Goal: Information Seeking & Learning: Learn about a topic

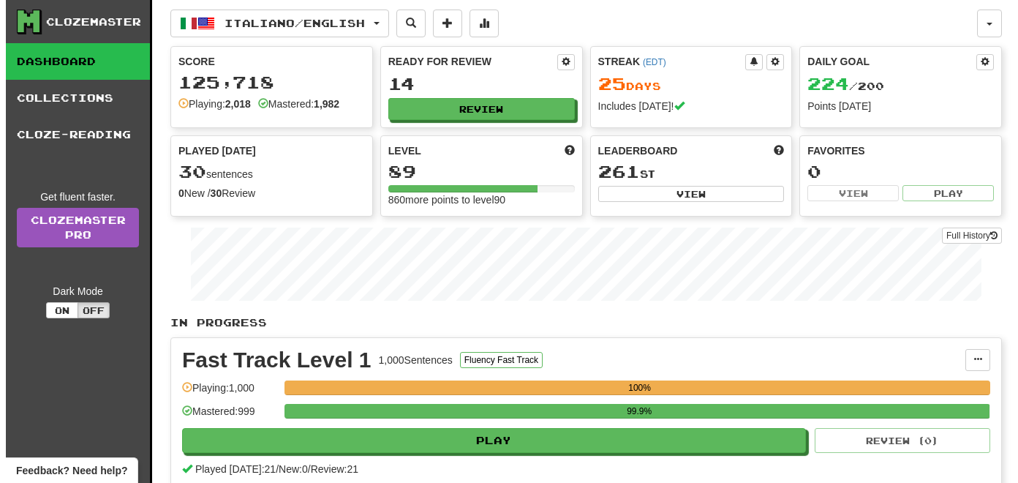
scroll to position [73, 0]
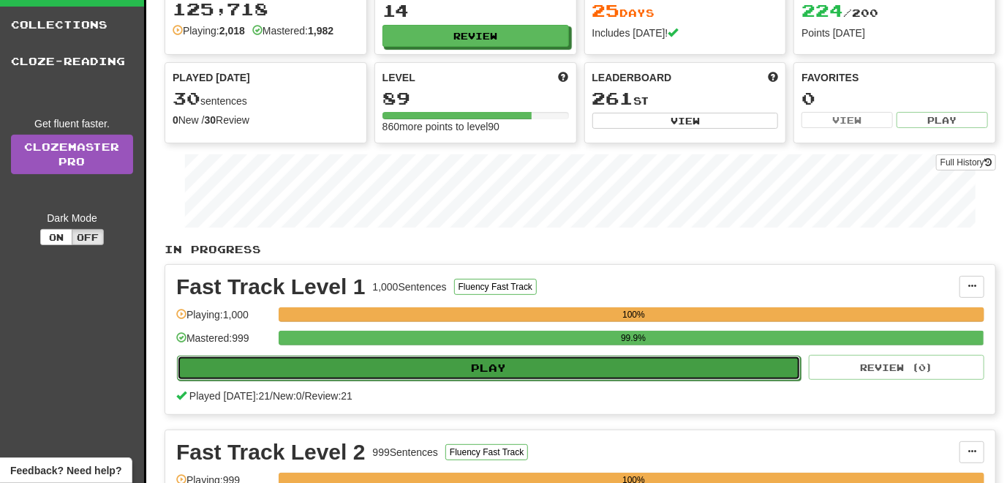
click at [462, 366] on button "Play" at bounding box center [489, 368] width 624 height 25
select select "**"
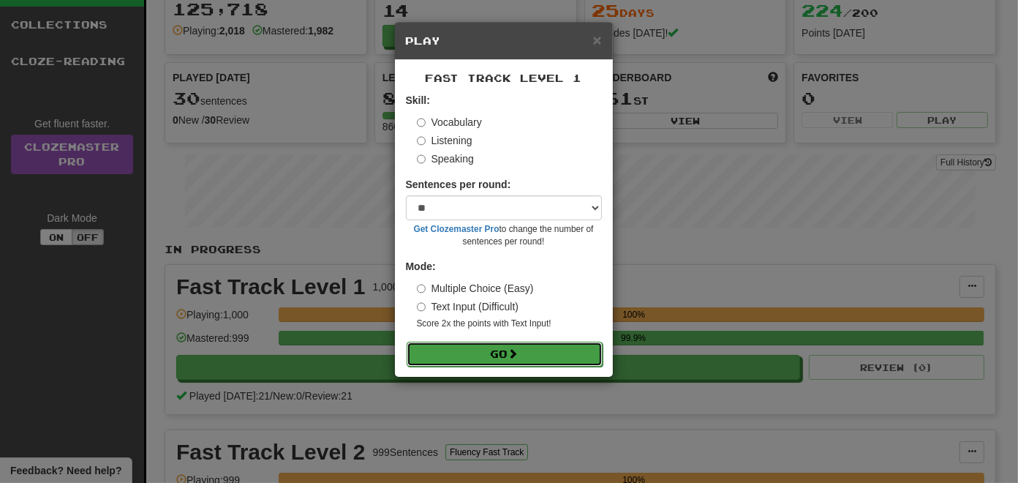
click at [471, 355] on button "Go" at bounding box center [505, 354] width 196 height 25
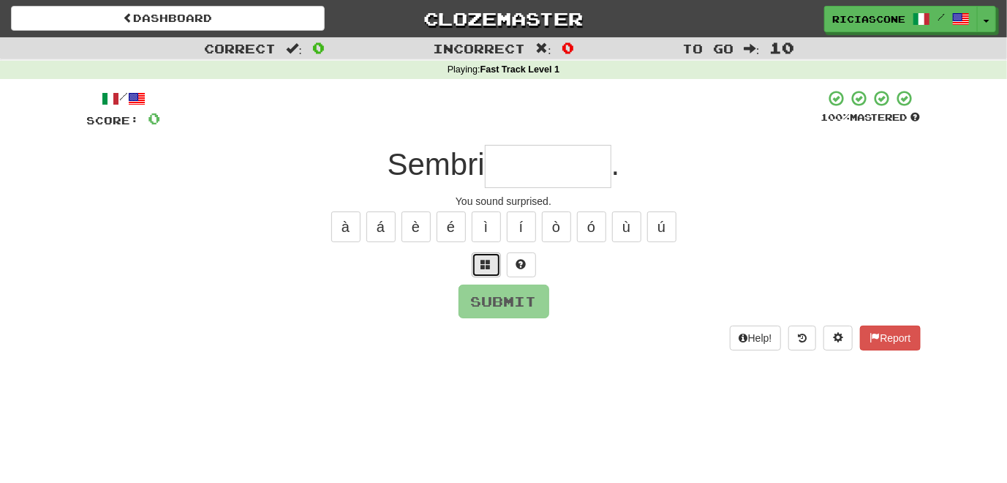
click at [486, 263] on span at bounding box center [486, 264] width 10 height 10
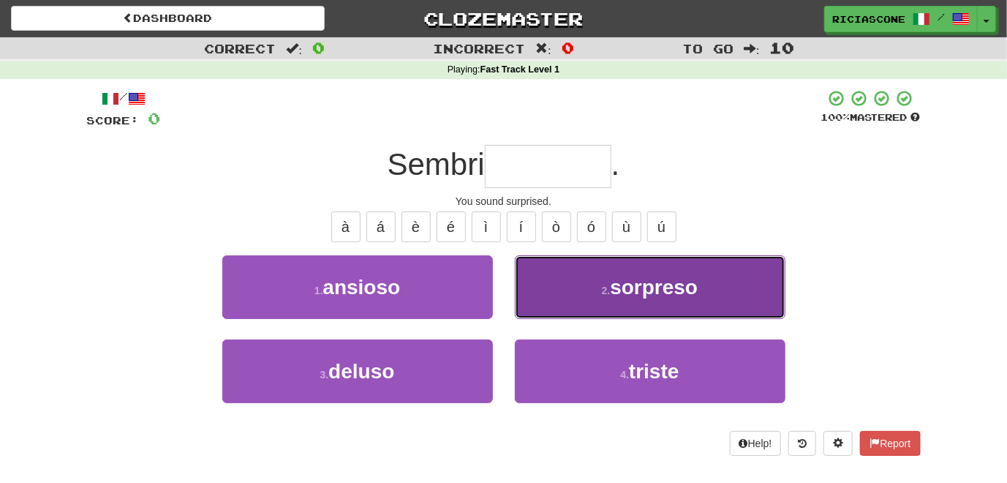
click at [551, 277] on button "2 . sorpreso" at bounding box center [650, 287] width 271 height 64
type input "********"
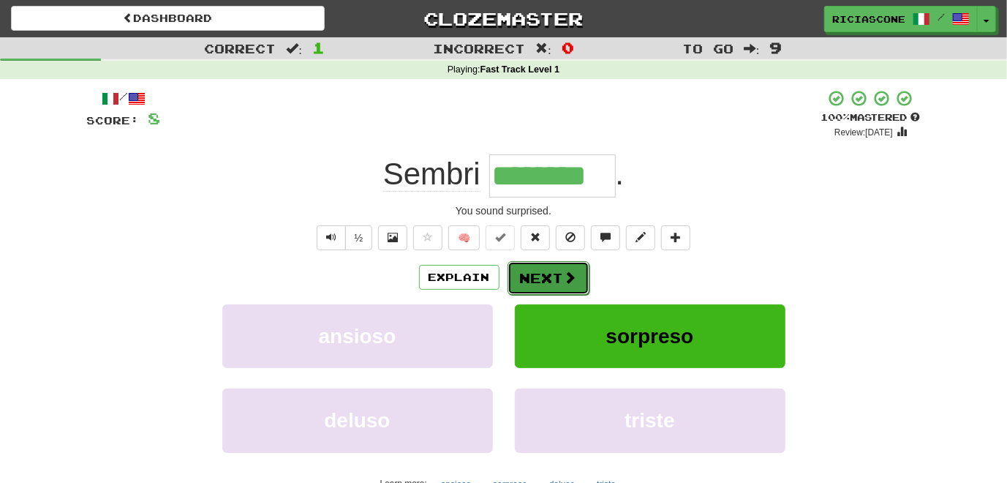
click at [544, 271] on button "Next" at bounding box center [549, 278] width 82 height 34
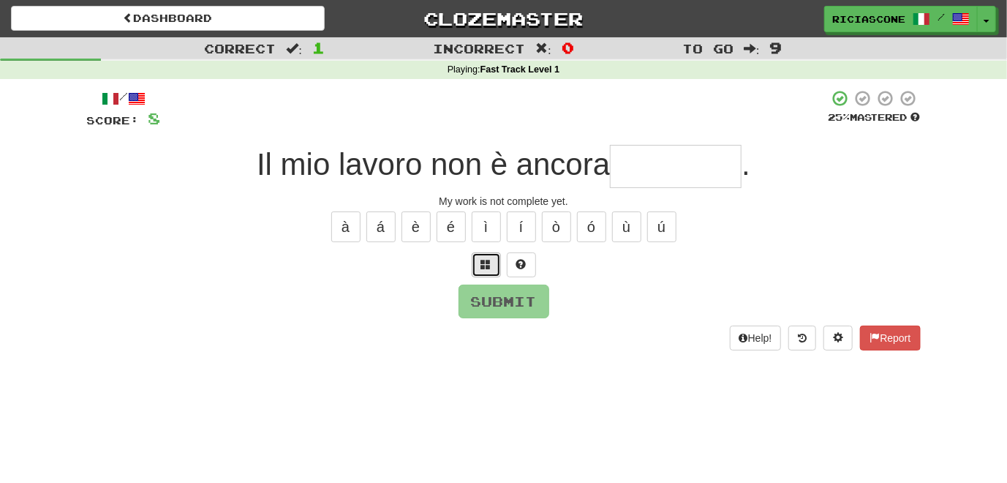
click at [487, 269] on button at bounding box center [486, 264] width 29 height 25
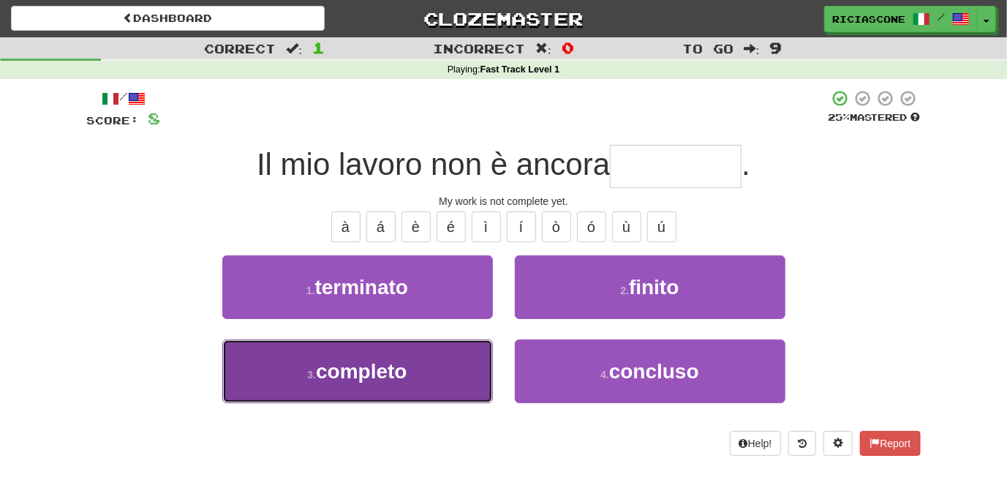
click at [469, 364] on button "3 . completo" at bounding box center [357, 371] width 271 height 64
type input "********"
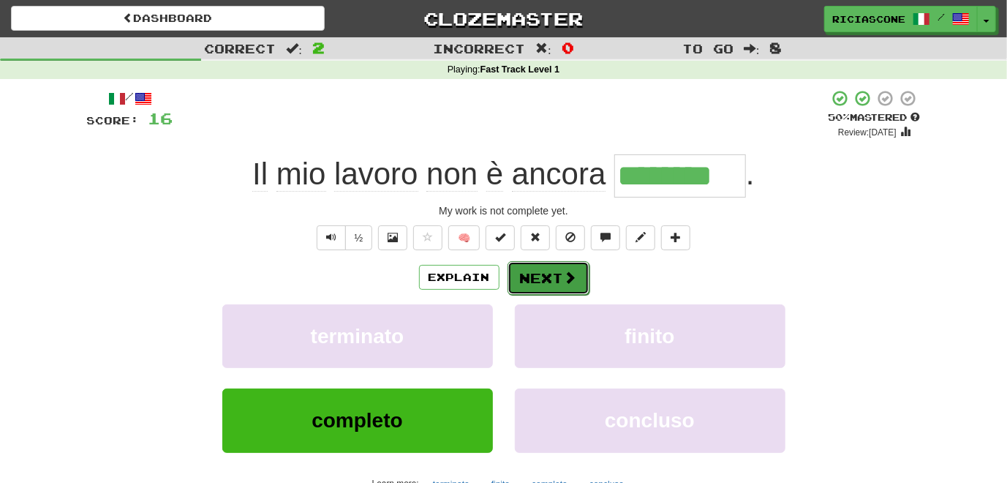
click at [533, 277] on button "Next" at bounding box center [549, 278] width 82 height 34
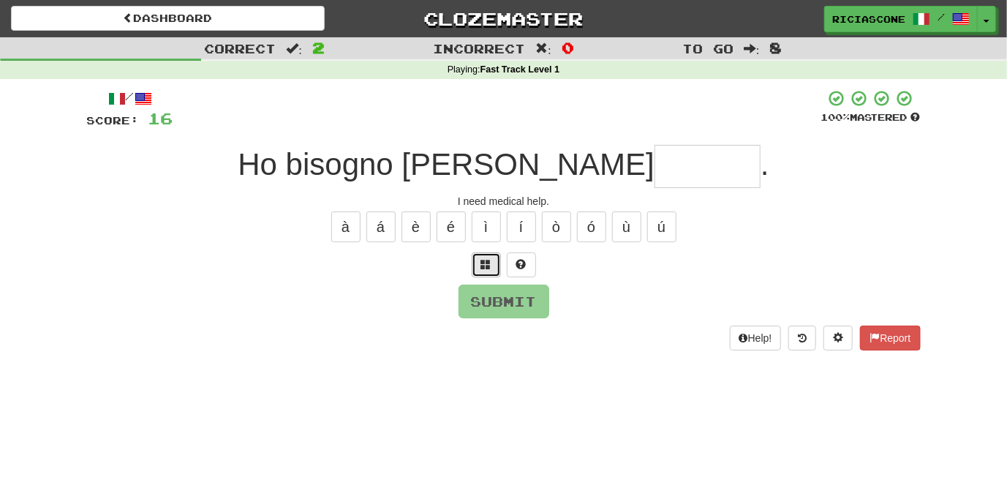
click at [484, 252] on button at bounding box center [486, 264] width 29 height 25
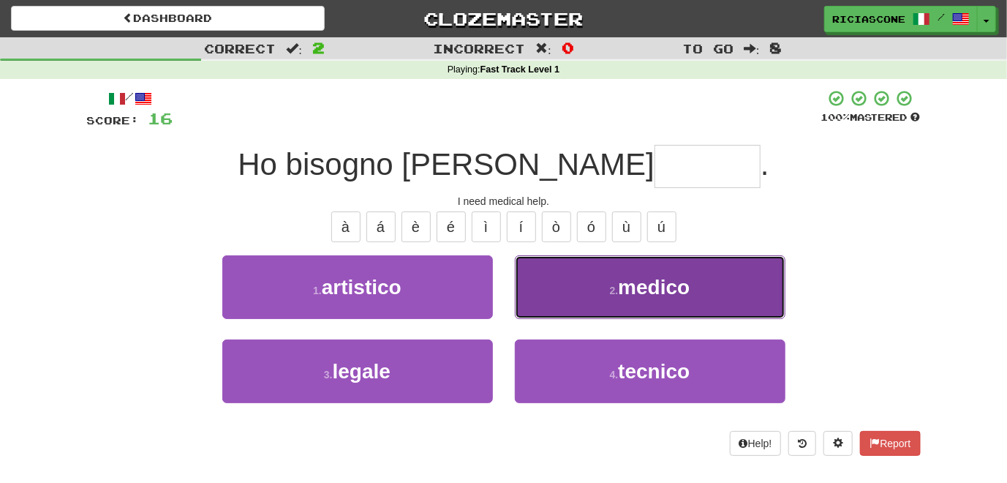
click at [590, 303] on button "2 . medico" at bounding box center [650, 287] width 271 height 64
type input "******"
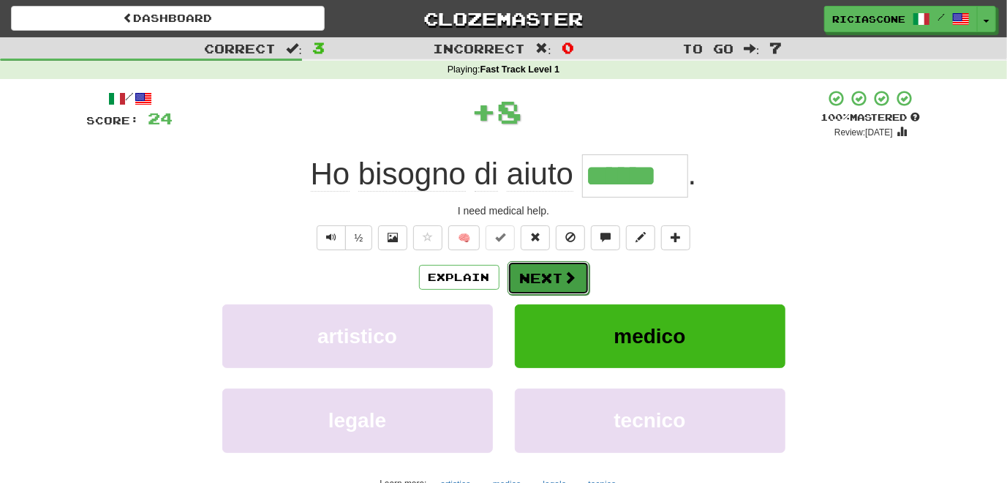
click at [534, 287] on button "Next" at bounding box center [549, 278] width 82 height 34
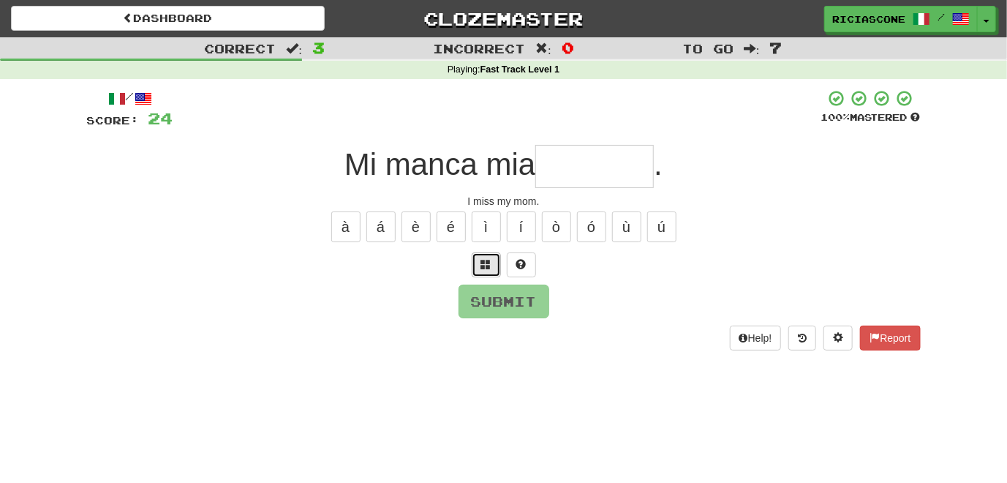
click at [484, 267] on span at bounding box center [486, 264] width 10 height 10
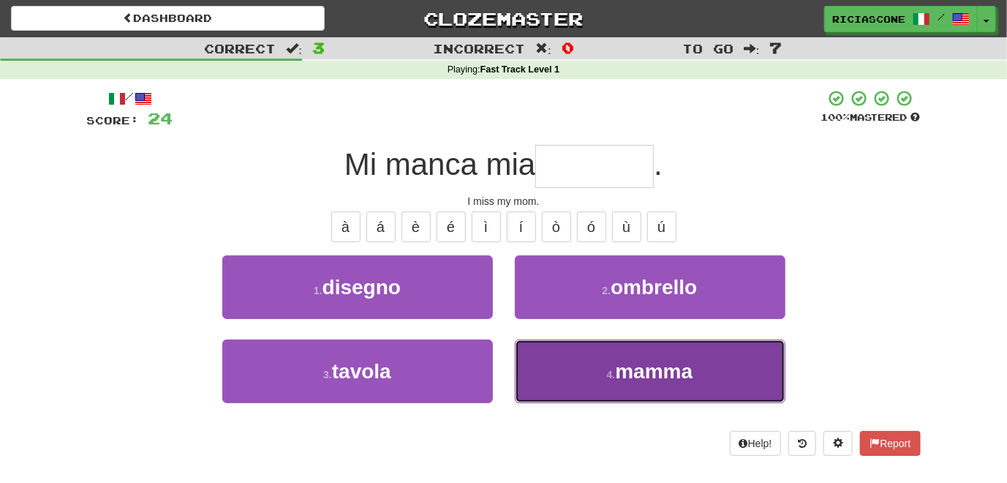
click at [546, 364] on button "4 . mamma" at bounding box center [650, 371] width 271 height 64
type input "*****"
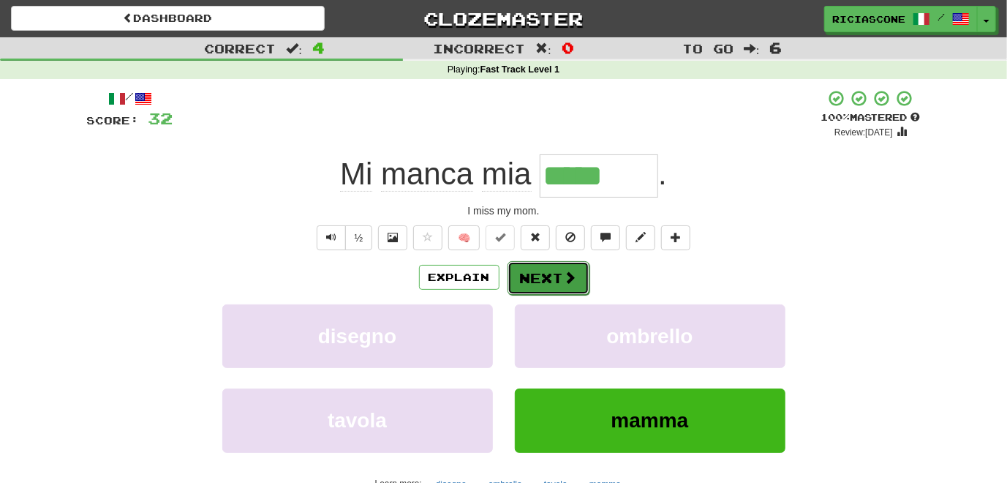
click at [556, 279] on button "Next" at bounding box center [549, 278] width 82 height 34
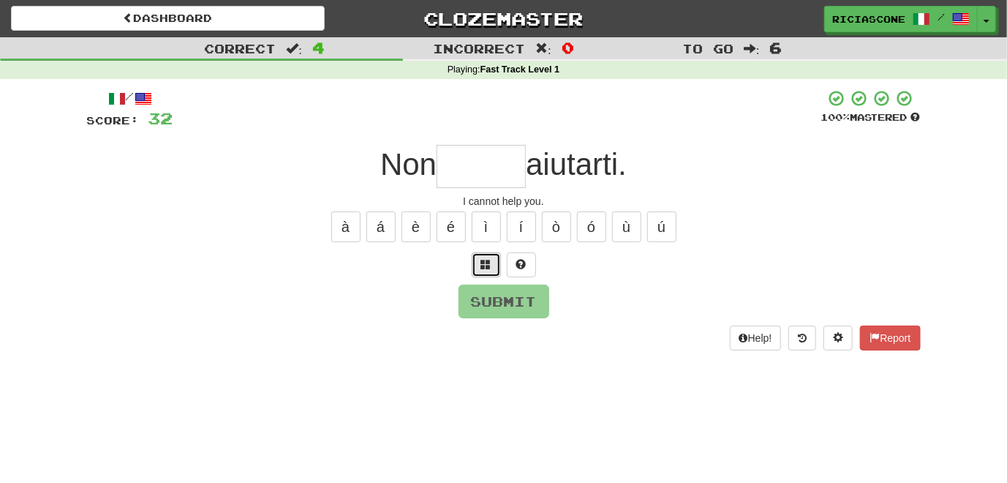
click at [487, 261] on span at bounding box center [486, 264] width 10 height 10
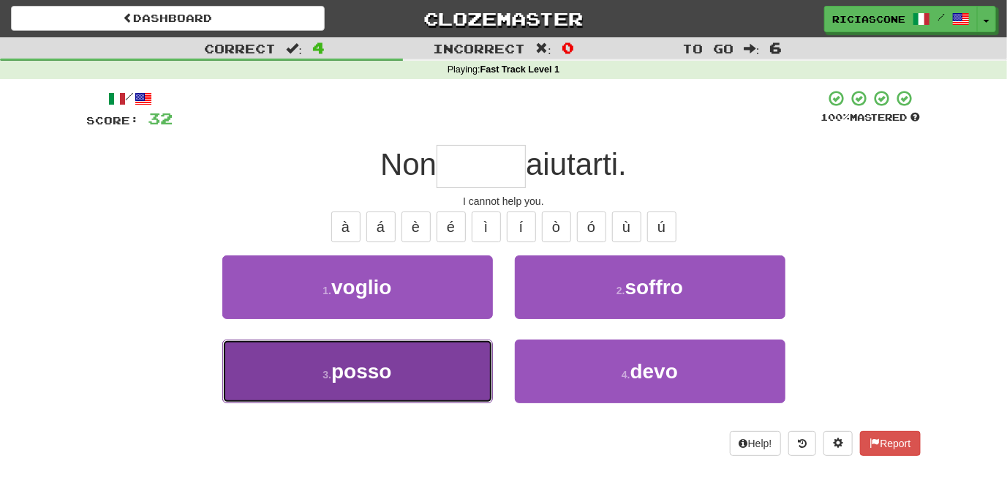
click at [401, 348] on button "3 . posso" at bounding box center [357, 371] width 271 height 64
type input "*****"
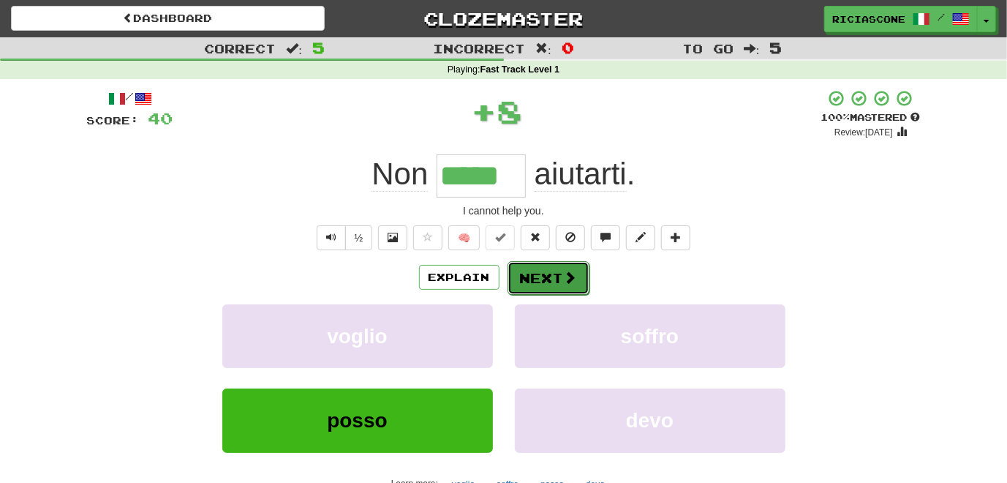
click at [556, 267] on button "Next" at bounding box center [549, 278] width 82 height 34
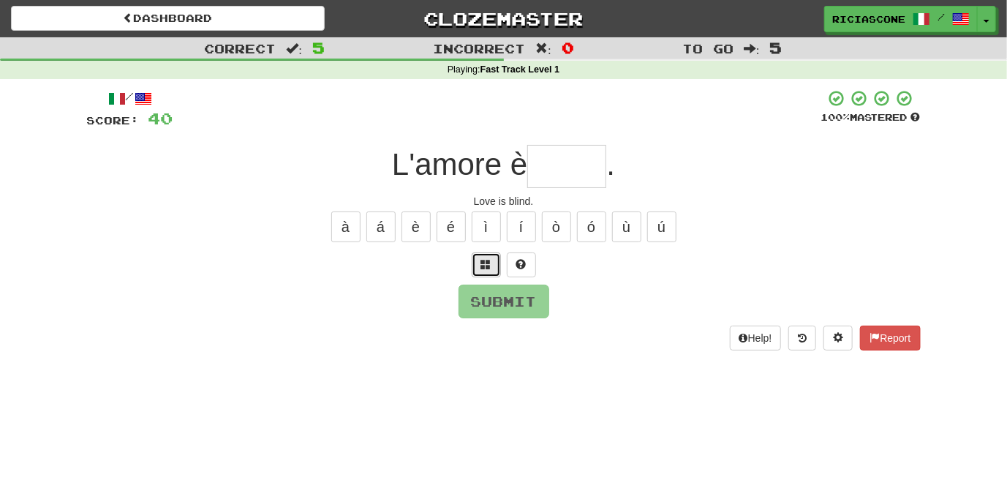
click at [495, 266] on button at bounding box center [486, 264] width 29 height 25
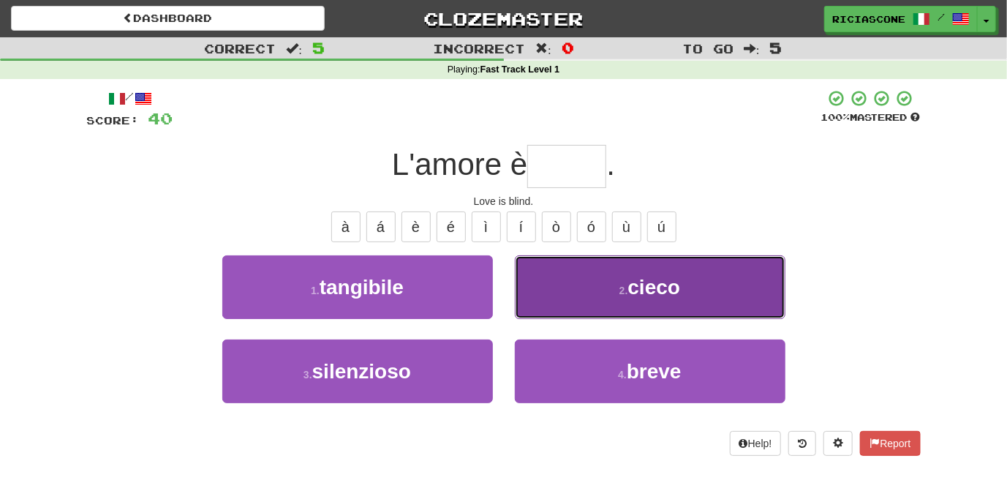
click at [567, 302] on button "2 . cieco" at bounding box center [650, 287] width 271 height 64
type input "*****"
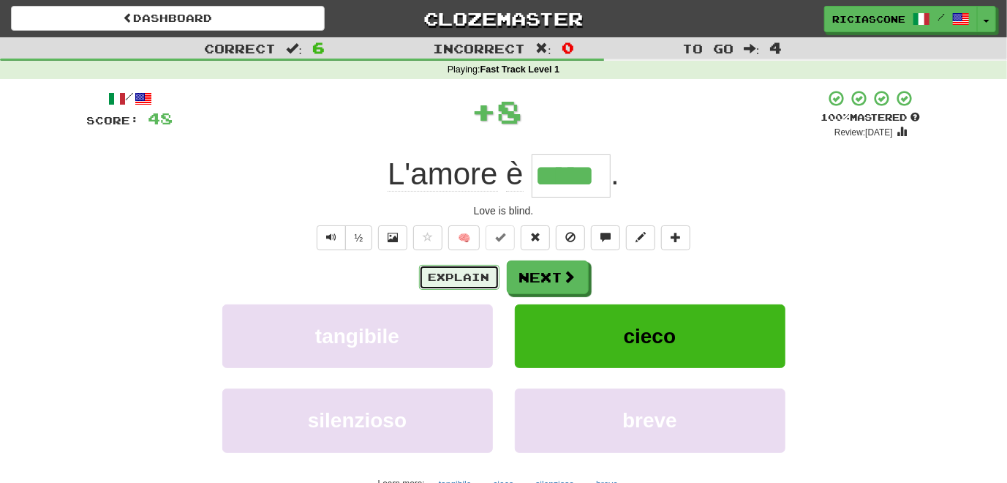
click at [459, 278] on button "Explain" at bounding box center [459, 277] width 80 height 25
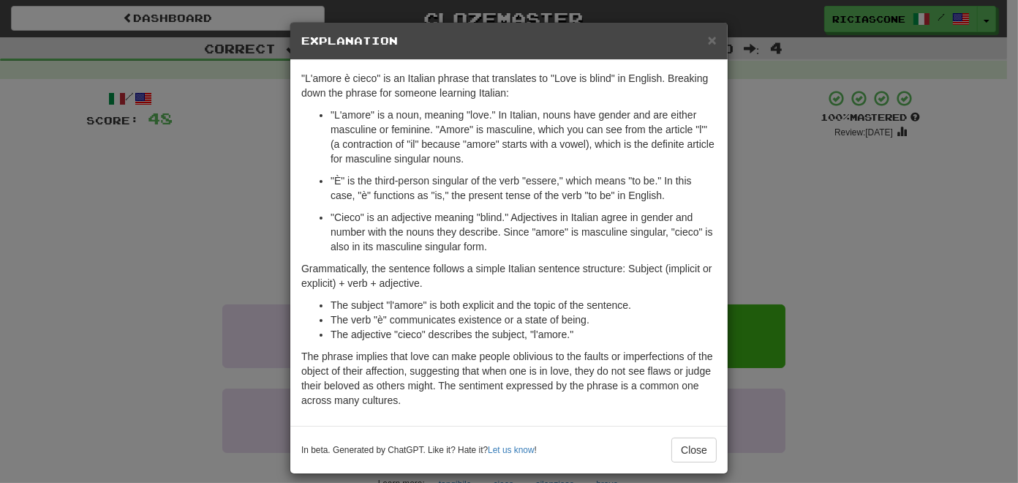
click at [199, 234] on div "× Explanation "L'amore è cieco" is an Italian phrase that translates to "Love i…" at bounding box center [509, 241] width 1018 height 483
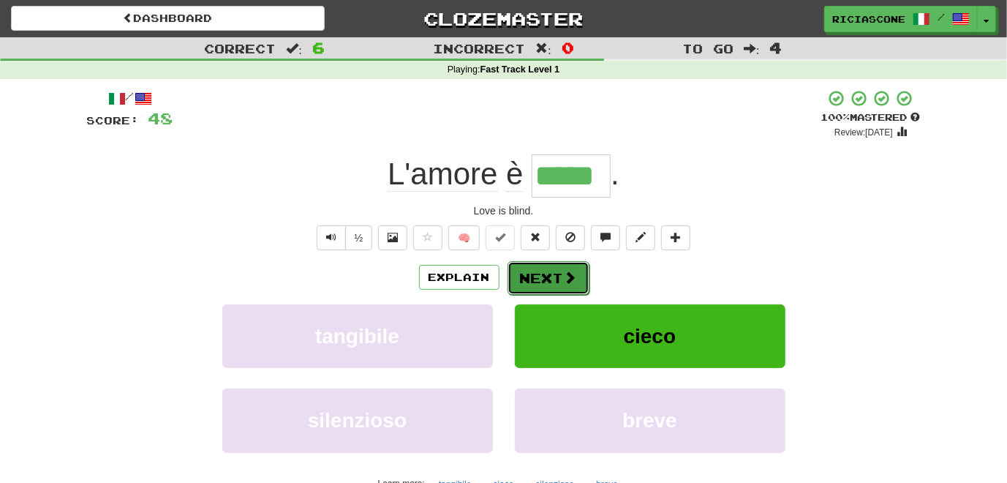
click at [539, 273] on button "Next" at bounding box center [549, 278] width 82 height 34
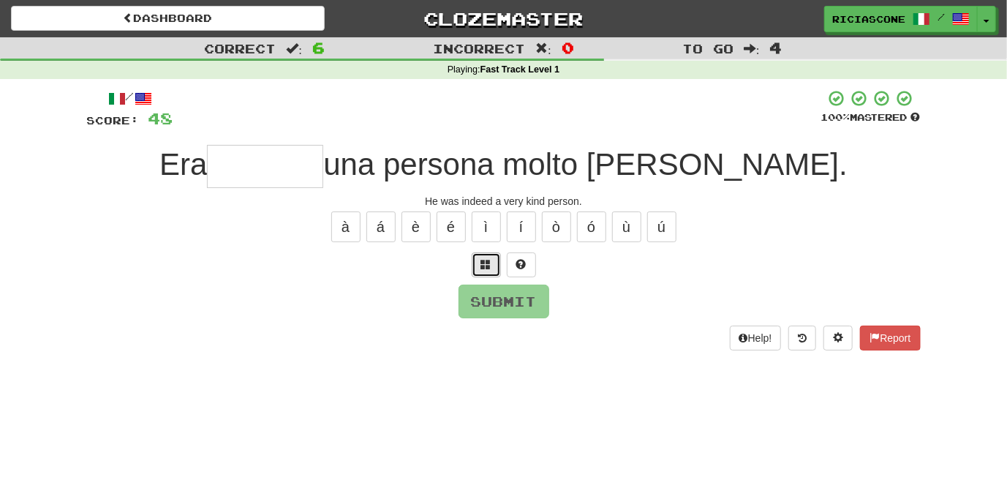
click at [489, 260] on span at bounding box center [486, 264] width 10 height 10
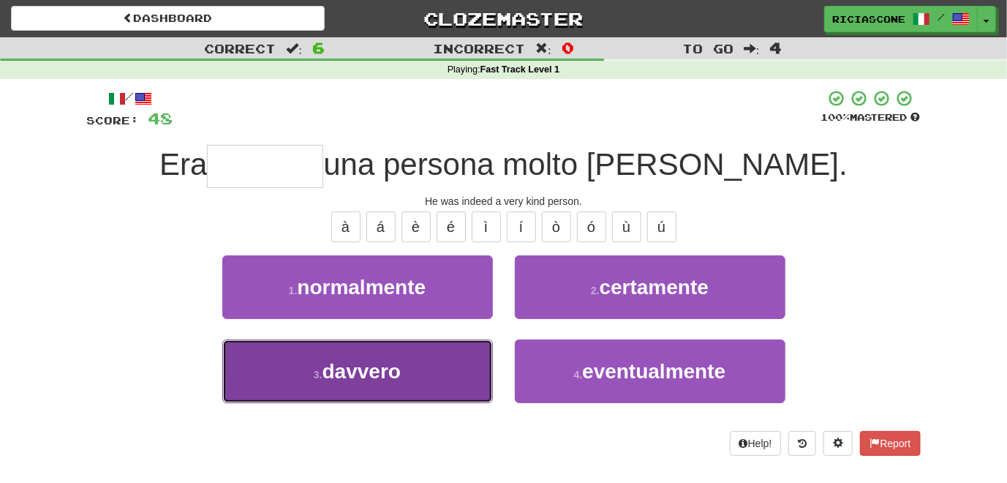
click at [444, 361] on button "3 . davvero" at bounding box center [357, 371] width 271 height 64
type input "*******"
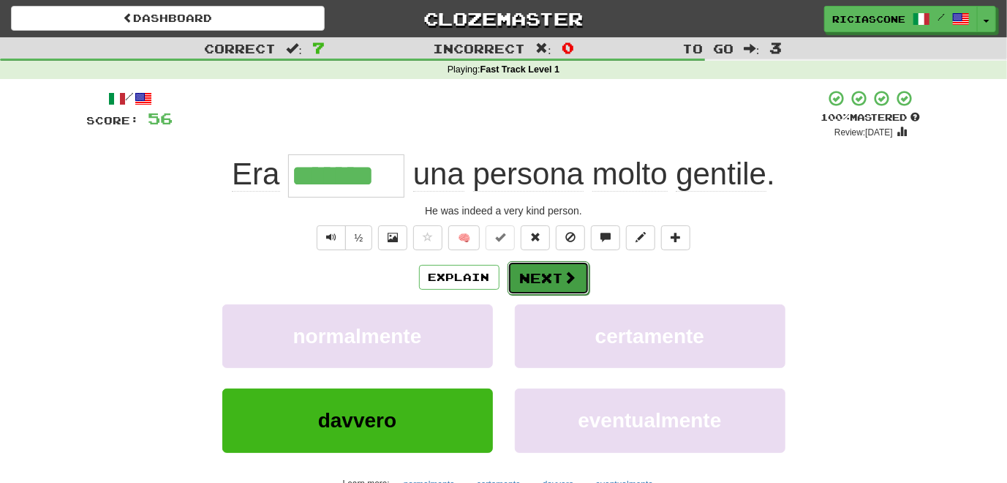
click at [536, 279] on button "Next" at bounding box center [549, 278] width 82 height 34
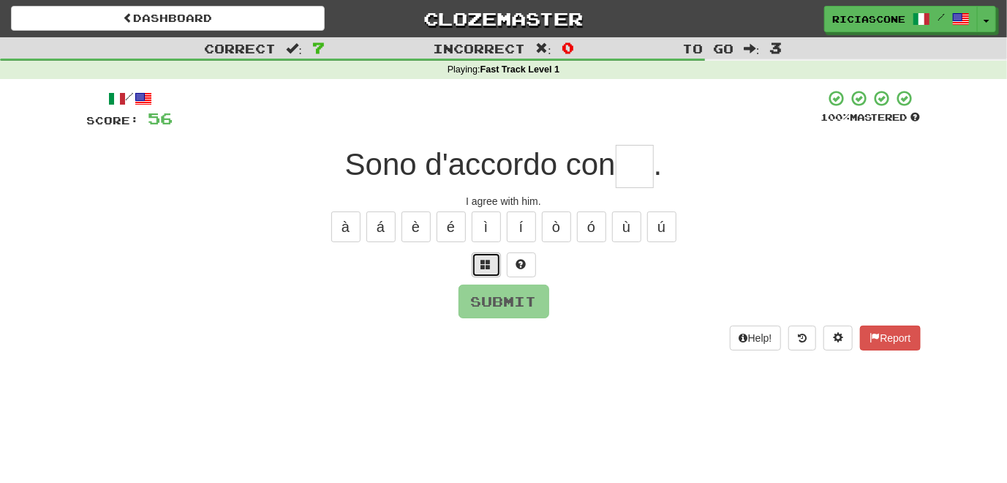
click at [497, 262] on button at bounding box center [486, 264] width 29 height 25
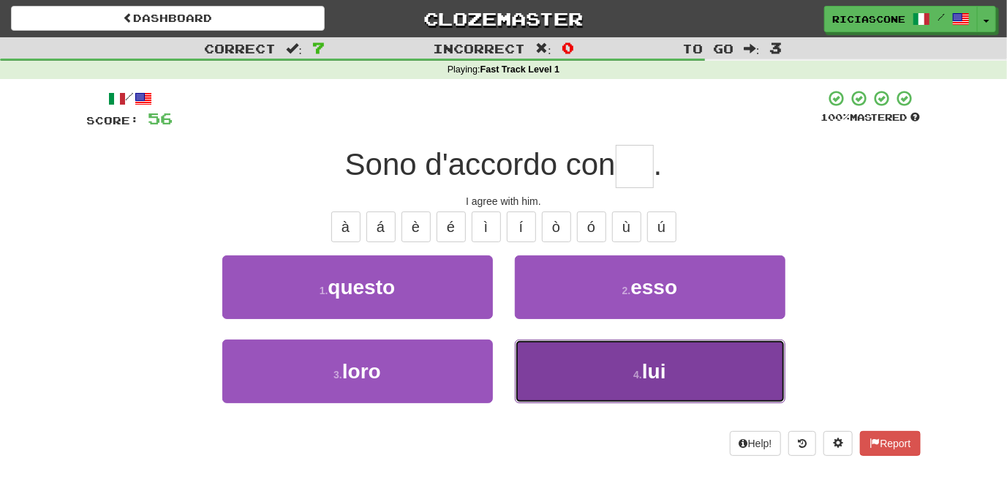
click at [545, 365] on button "4 . lui" at bounding box center [650, 371] width 271 height 64
type input "***"
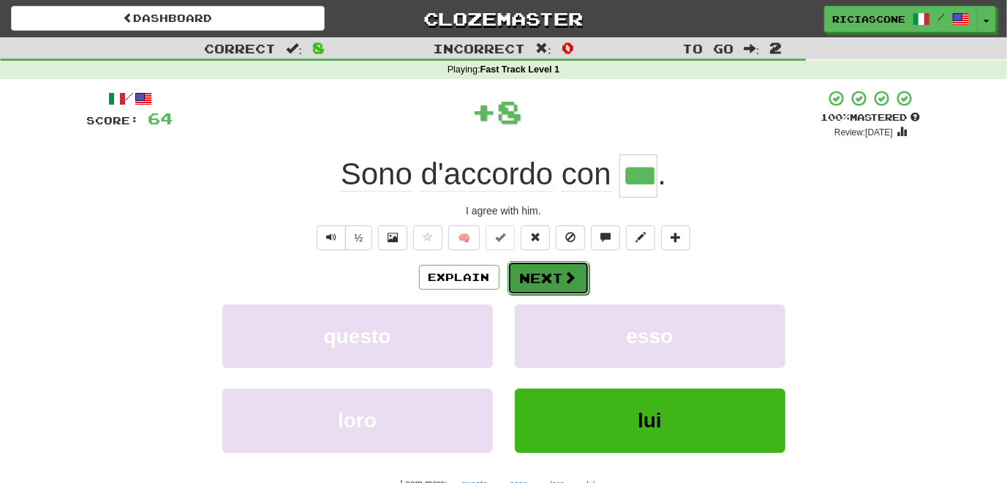
click at [538, 277] on button "Next" at bounding box center [549, 278] width 82 height 34
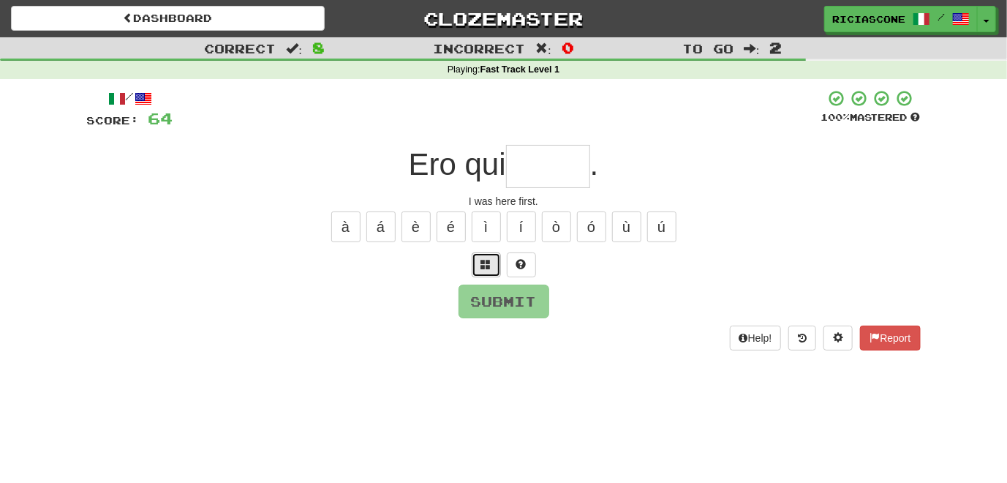
click at [487, 266] on span at bounding box center [486, 264] width 10 height 10
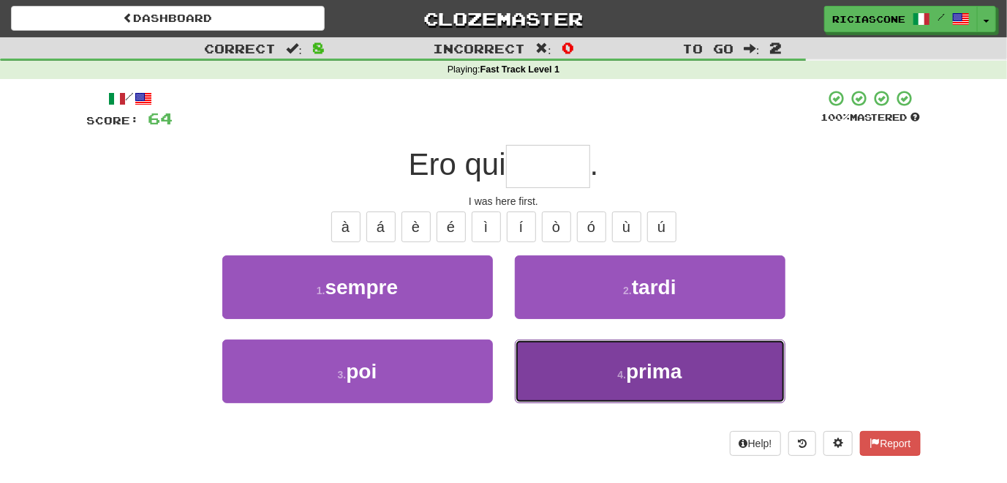
click at [557, 369] on button "4 . prima" at bounding box center [650, 371] width 271 height 64
type input "*****"
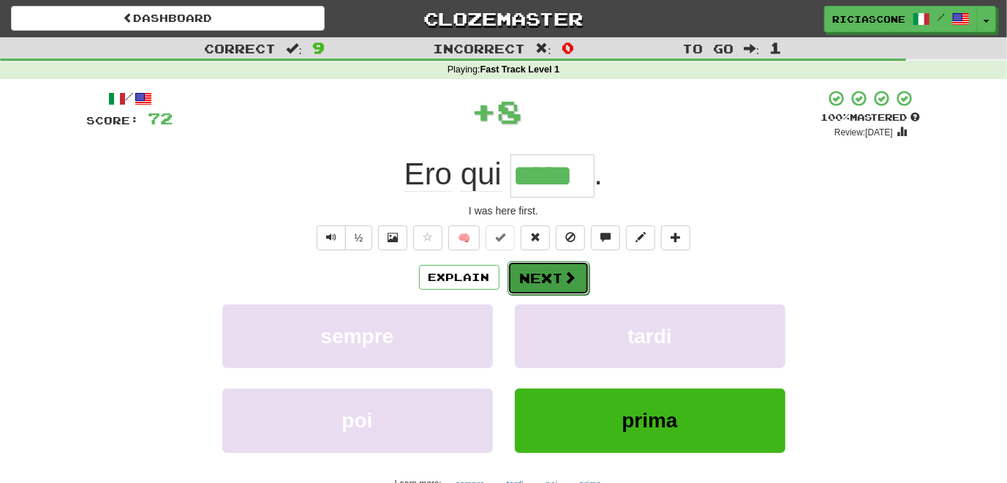
click at [560, 274] on button "Next" at bounding box center [549, 278] width 82 height 34
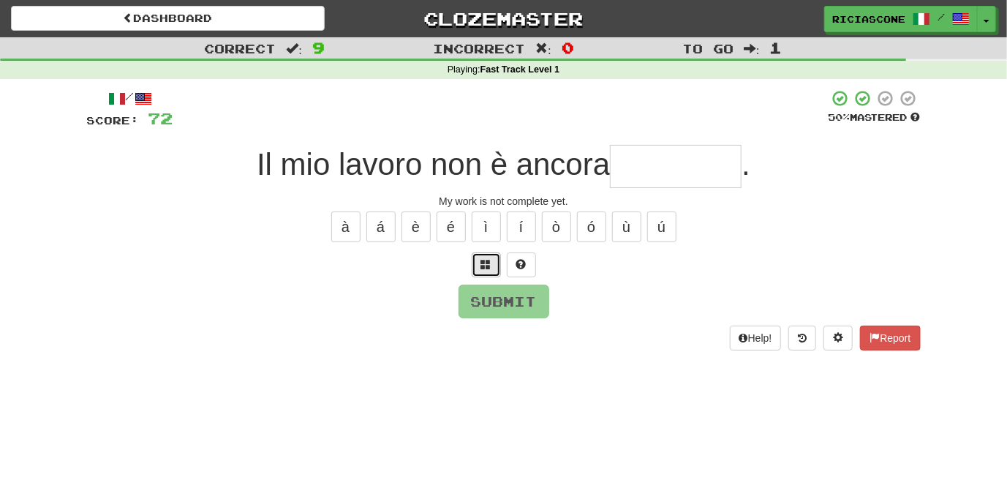
click at [488, 268] on span at bounding box center [486, 264] width 10 height 10
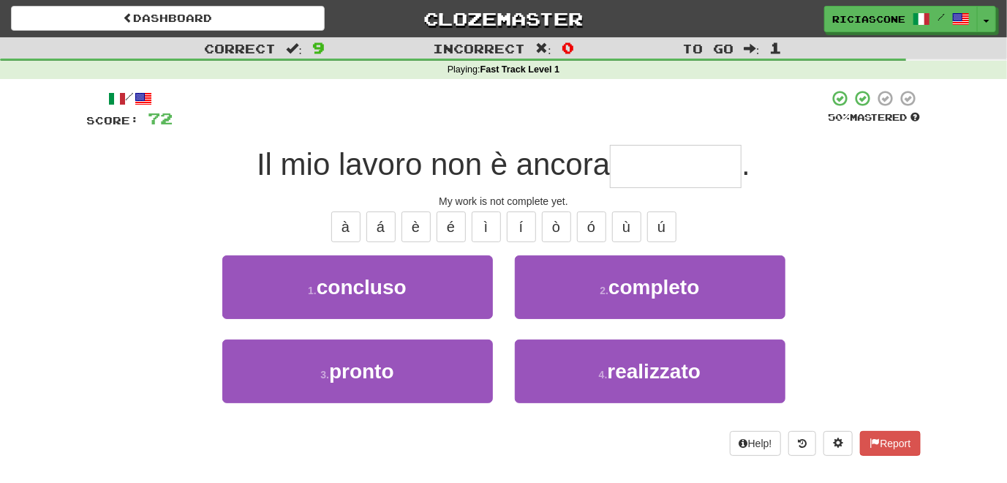
click at [514, 272] on div "2 . completo" at bounding box center [650, 297] width 293 height 84
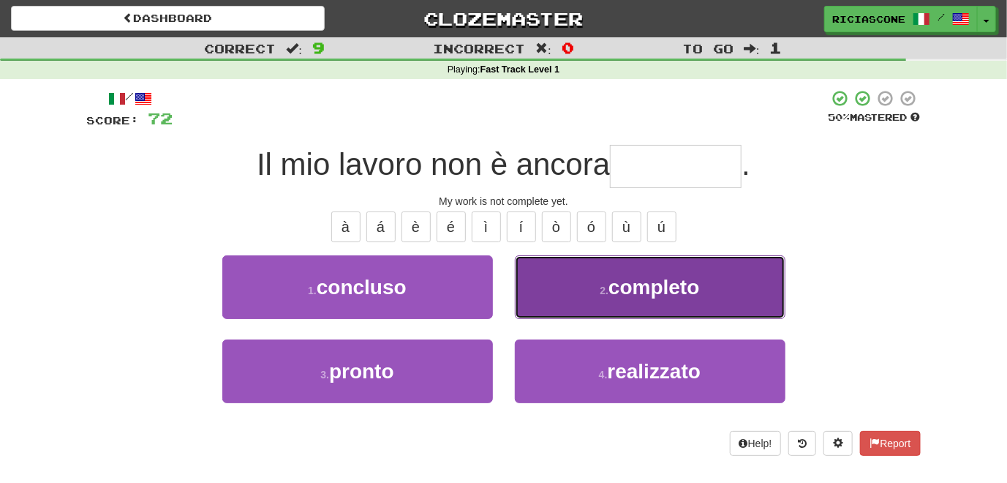
click at [527, 272] on button "2 . completo" at bounding box center [650, 287] width 271 height 64
type input "********"
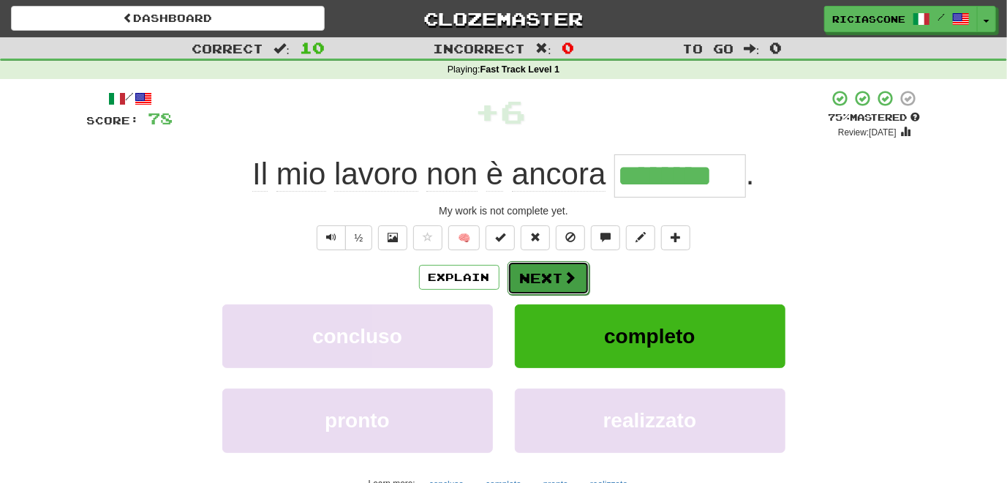
click at [537, 273] on button "Next" at bounding box center [549, 278] width 82 height 34
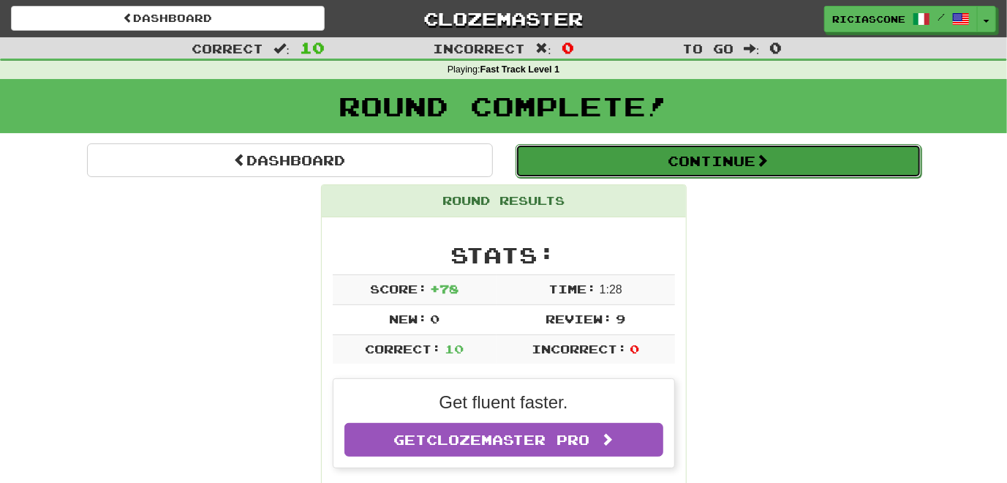
click at [619, 162] on button "Continue" at bounding box center [719, 161] width 406 height 34
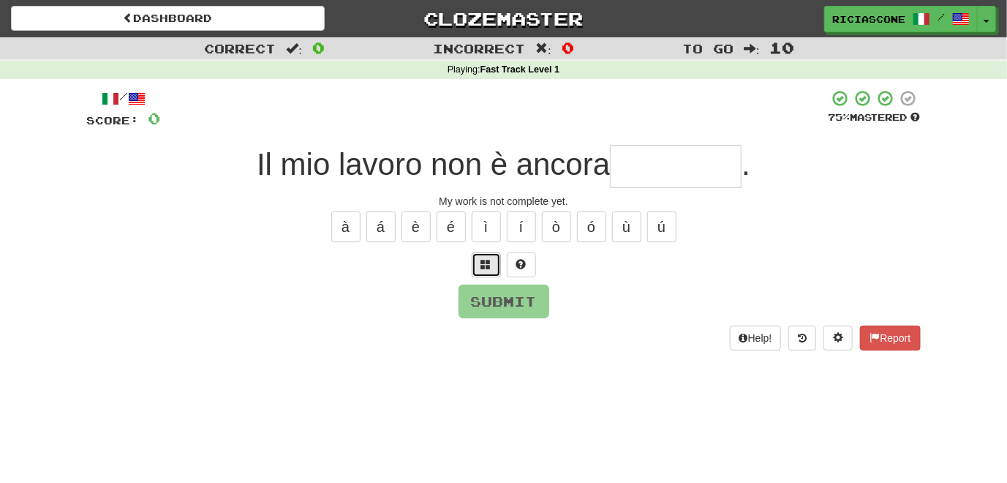
click at [486, 252] on button at bounding box center [486, 264] width 29 height 25
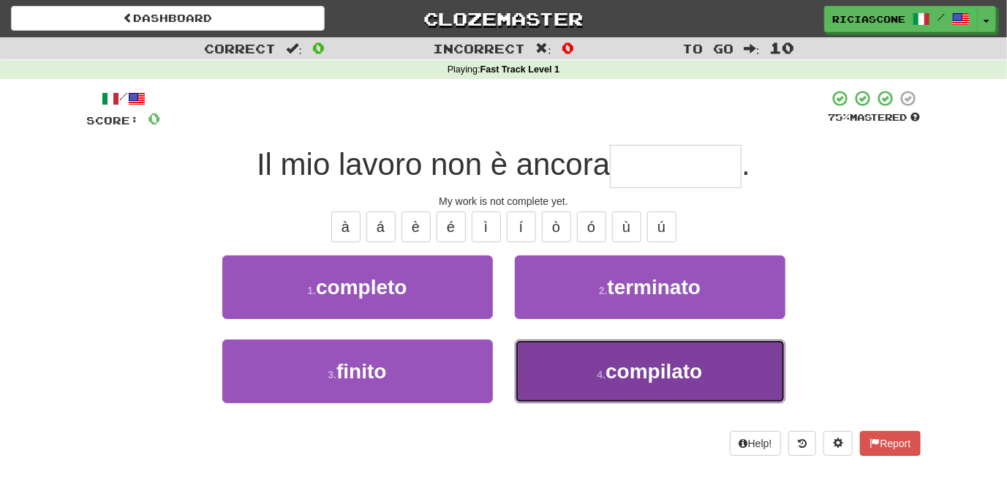
click at [555, 368] on button "4 . compilato" at bounding box center [650, 371] width 271 height 64
type input "********"
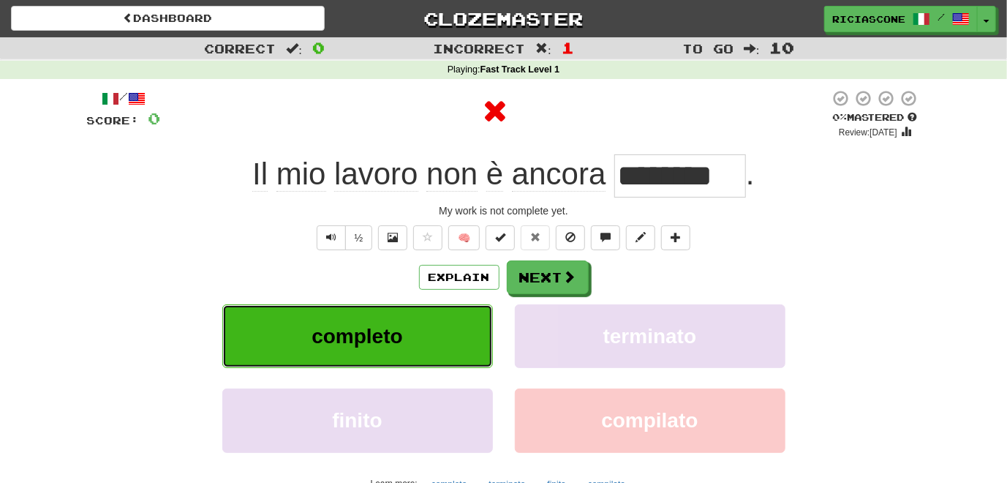
click at [367, 345] on span "completo" at bounding box center [357, 336] width 91 height 23
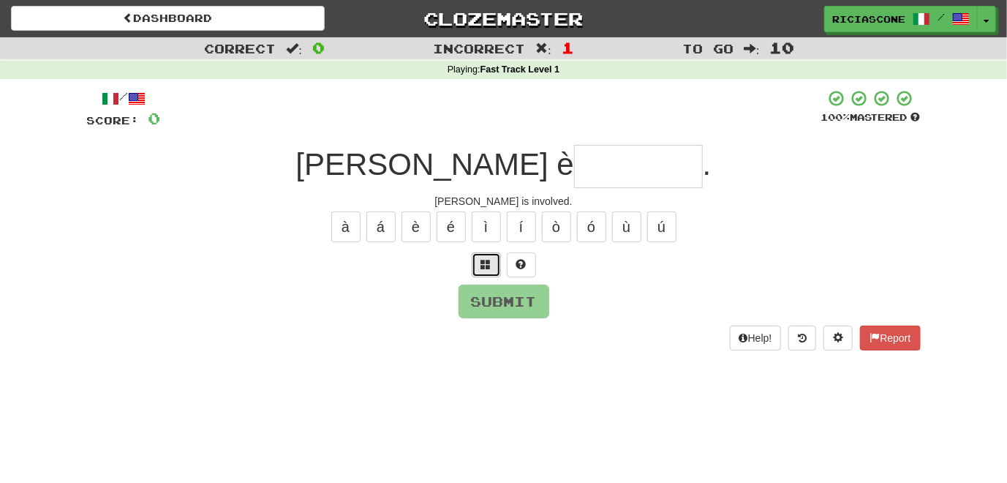
click at [481, 260] on span at bounding box center [486, 264] width 10 height 10
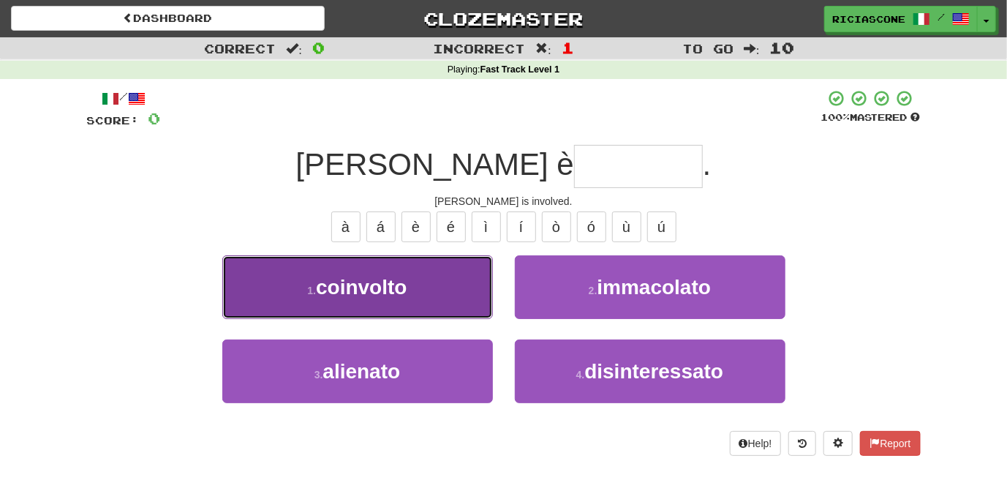
click at [290, 293] on button "1 . coinvolto" at bounding box center [357, 287] width 271 height 64
type input "*********"
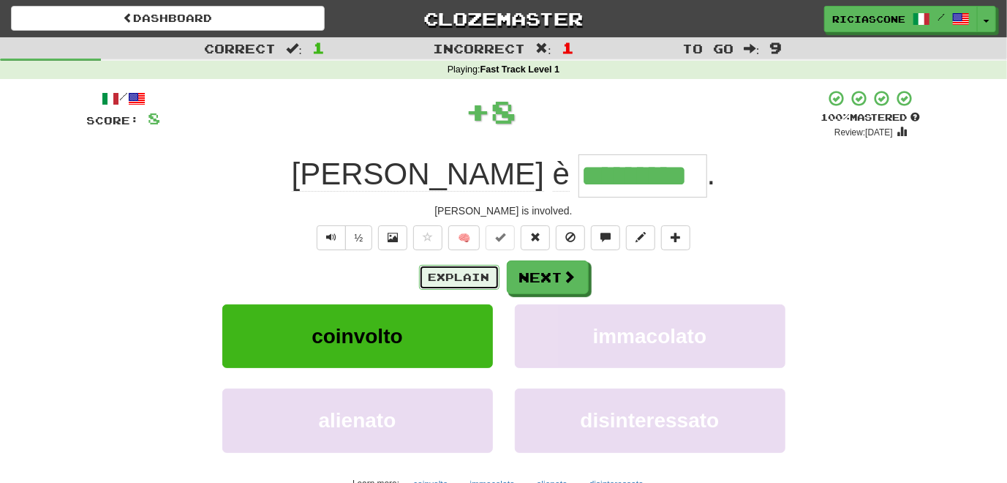
click at [456, 273] on button "Explain" at bounding box center [459, 277] width 80 height 25
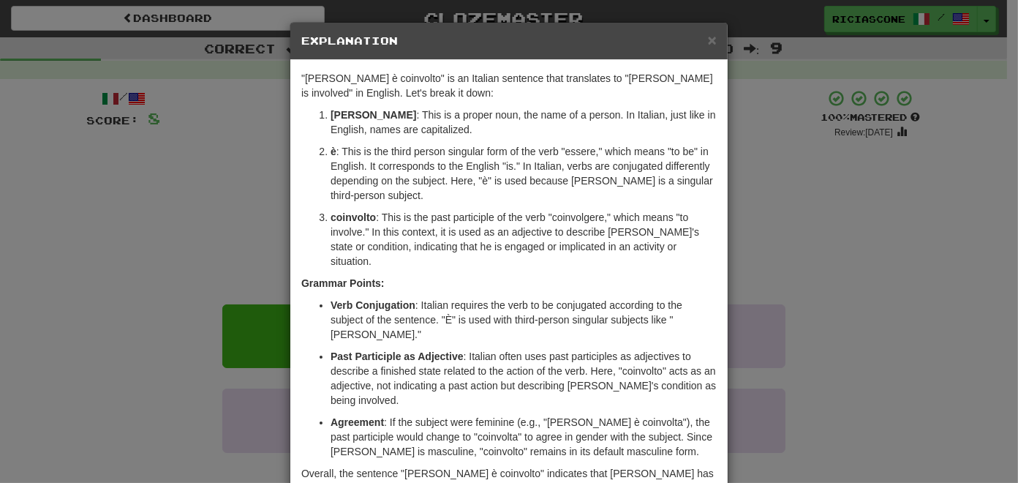
click at [157, 228] on div "× Explanation "Tom è coinvolto" is an Italian sentence that translates to "Tom …" at bounding box center [509, 241] width 1018 height 483
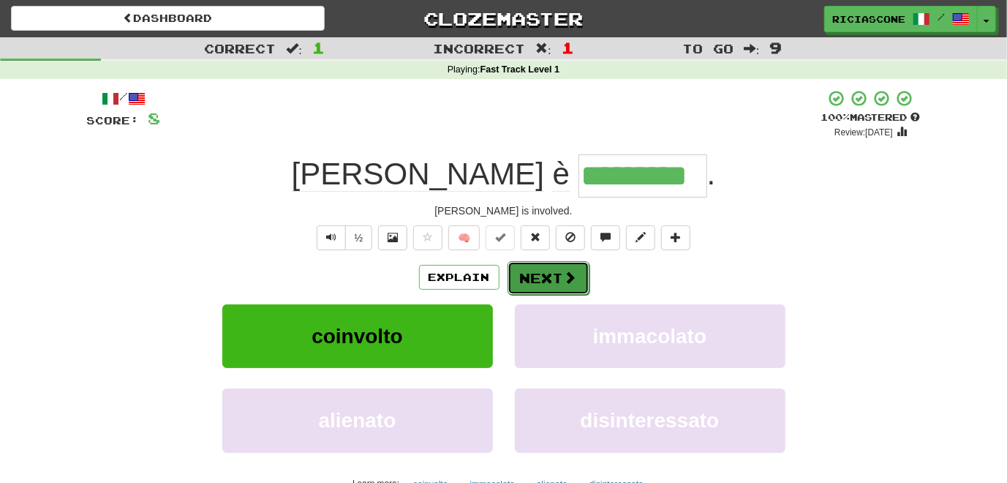
click at [537, 268] on button "Next" at bounding box center [549, 278] width 82 height 34
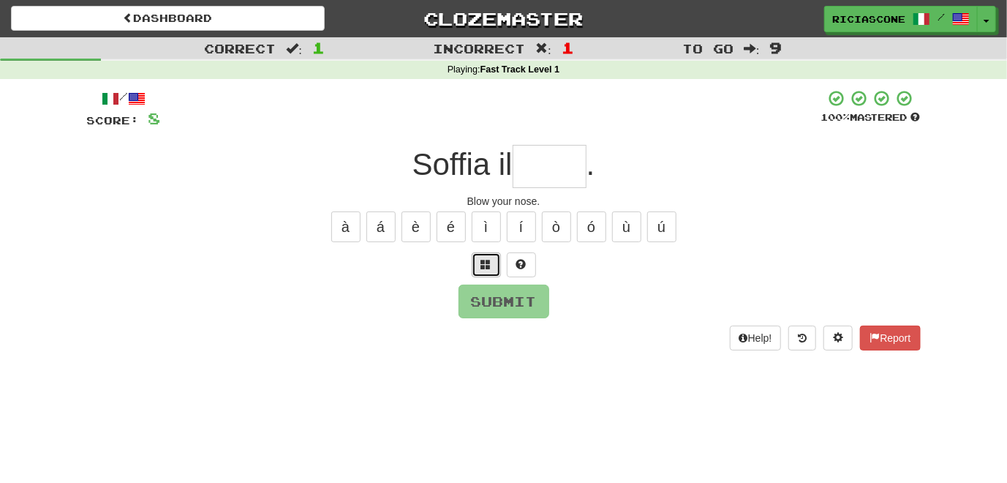
click at [490, 267] on span at bounding box center [486, 264] width 10 height 10
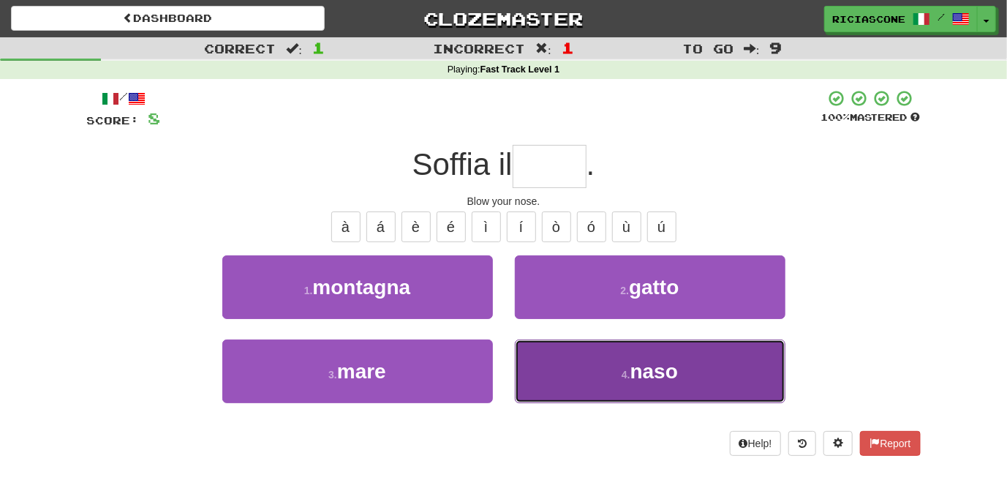
click at [567, 356] on button "4 . naso" at bounding box center [650, 371] width 271 height 64
type input "****"
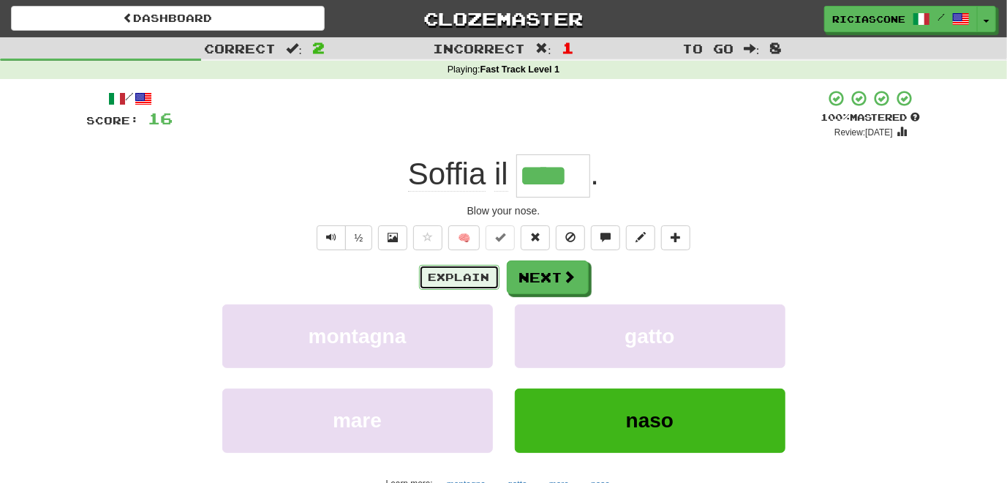
click at [458, 283] on button "Explain" at bounding box center [459, 277] width 80 height 25
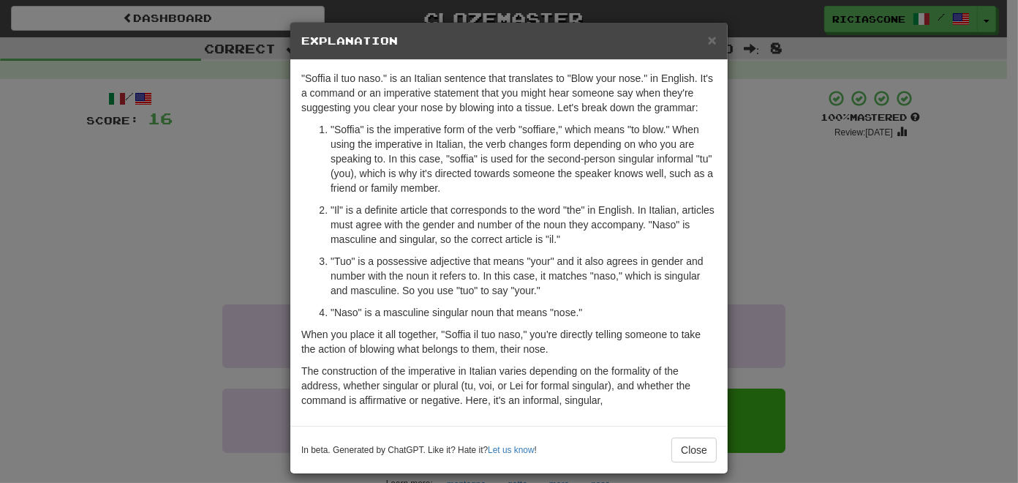
click at [155, 191] on div "× Explanation "Soffia il tuo naso." is an Italian sentence that translates to "…" at bounding box center [509, 241] width 1018 height 483
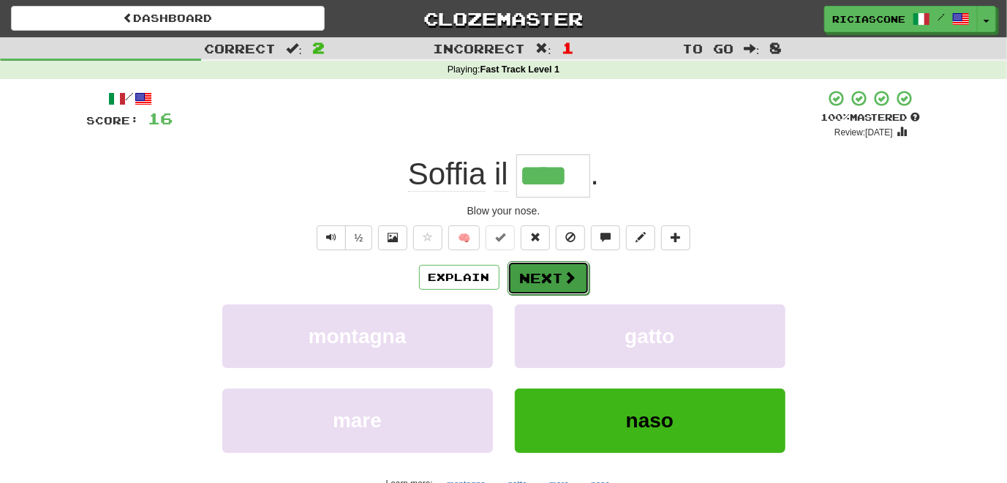
click at [546, 270] on button "Next" at bounding box center [549, 278] width 82 height 34
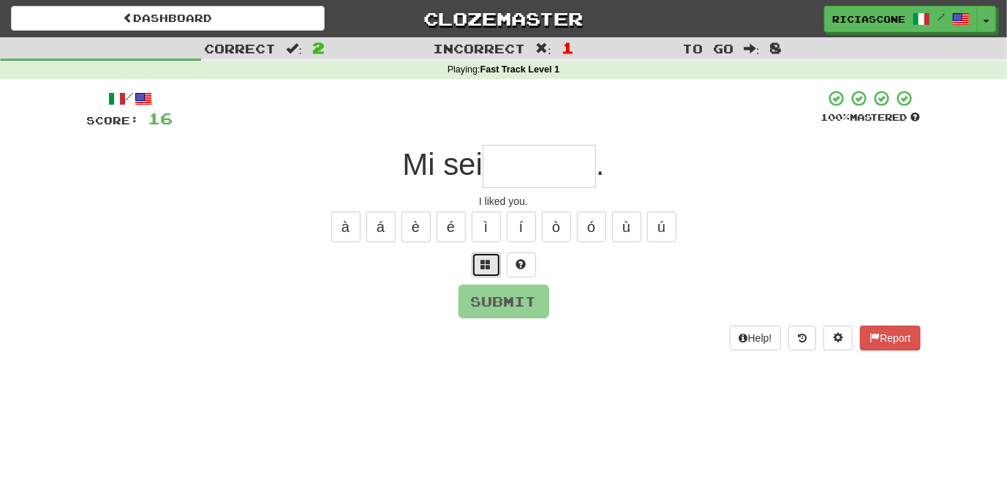
click at [491, 266] on span at bounding box center [486, 264] width 10 height 10
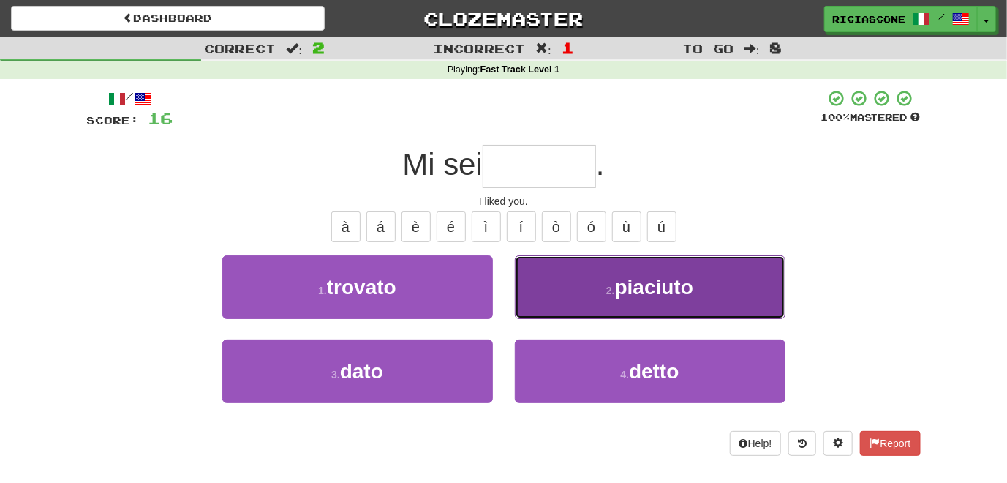
click at [531, 288] on button "2 . piaciuto" at bounding box center [650, 287] width 271 height 64
type input "********"
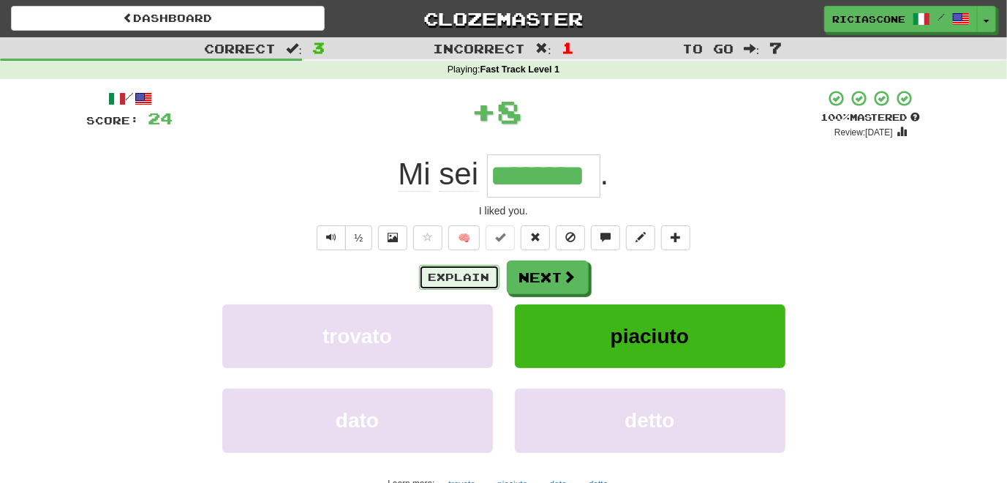
click at [439, 279] on button "Explain" at bounding box center [459, 277] width 80 height 25
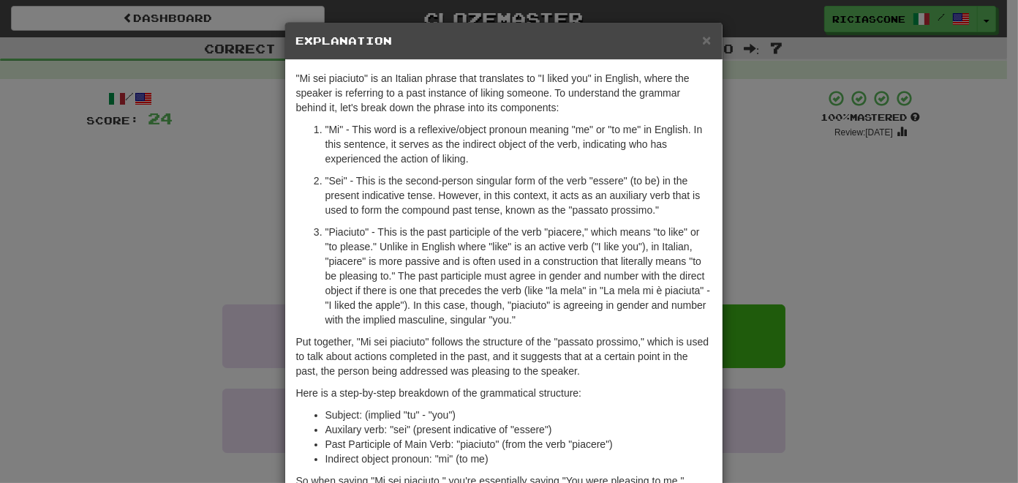
click at [136, 303] on div "× Explanation "Mi sei piaciuto" is an Italian phrase that translates to "I like…" at bounding box center [509, 241] width 1018 height 483
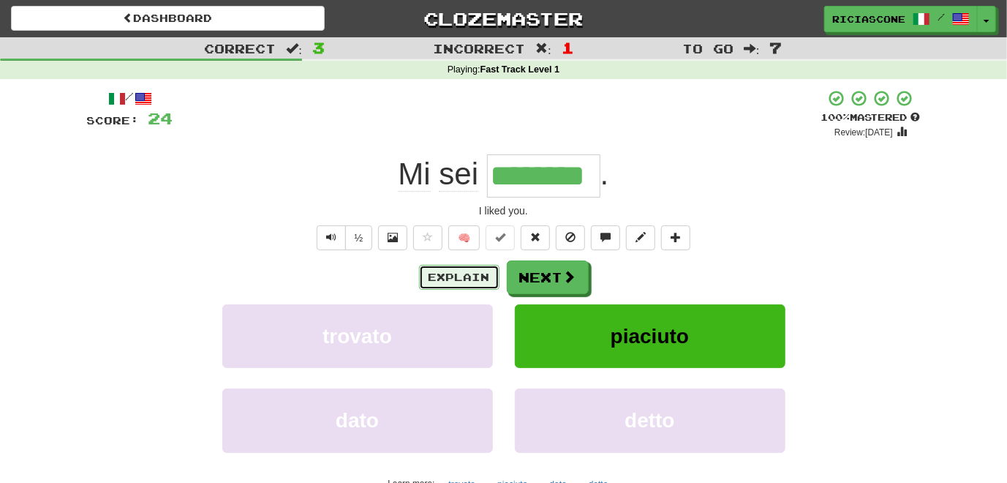
click at [479, 279] on button "Explain" at bounding box center [459, 277] width 80 height 25
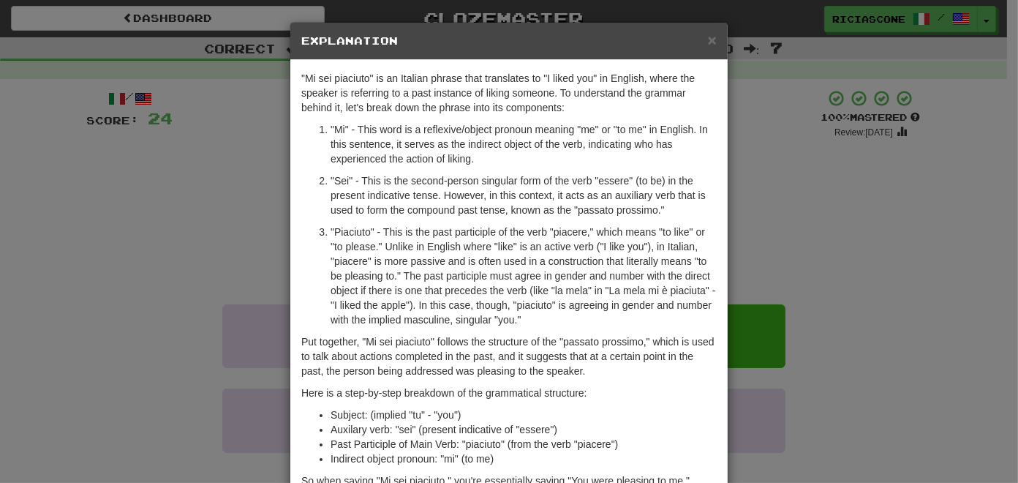
click at [159, 323] on div "× Explanation "Mi sei piaciuto" is an Italian phrase that translates to "I like…" at bounding box center [509, 241] width 1018 height 483
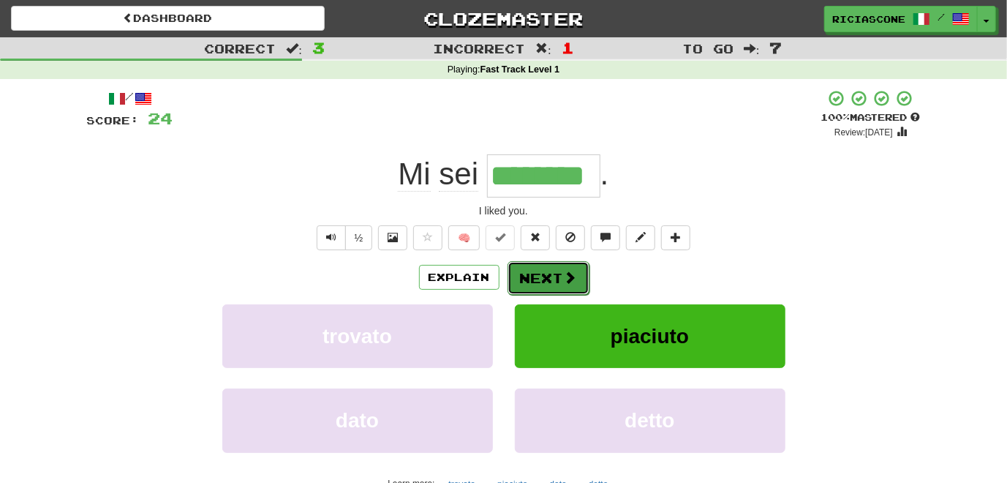
click at [525, 282] on button "Next" at bounding box center [549, 278] width 82 height 34
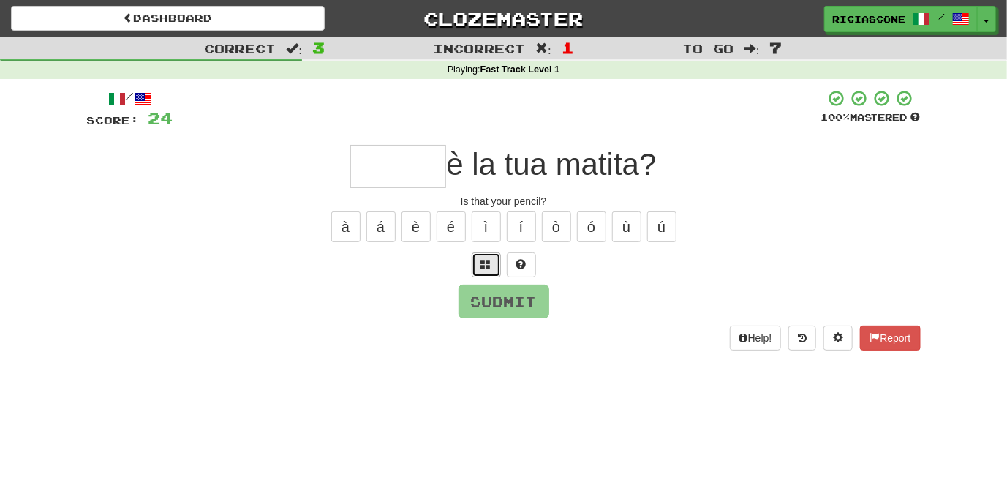
click at [492, 267] on button at bounding box center [486, 264] width 29 height 25
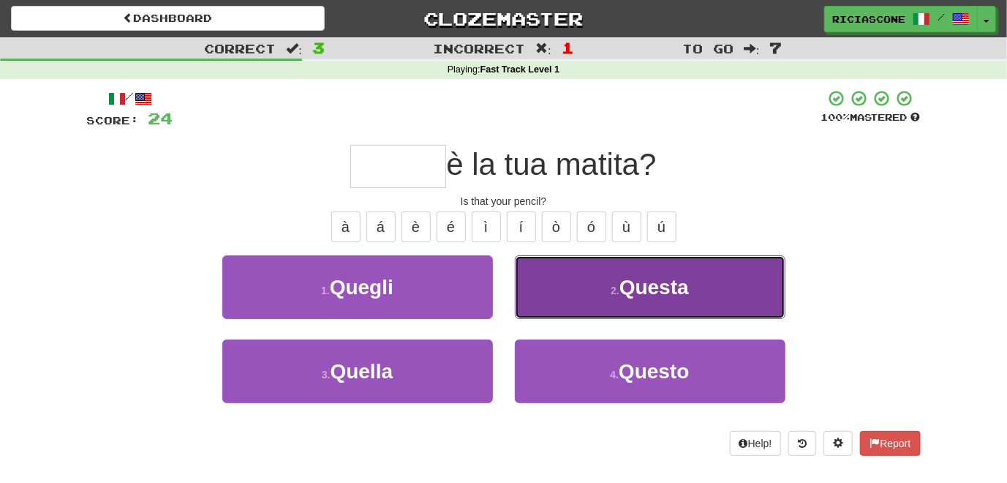
click at [536, 288] on button "2 . Questa" at bounding box center [650, 287] width 271 height 64
type input "******"
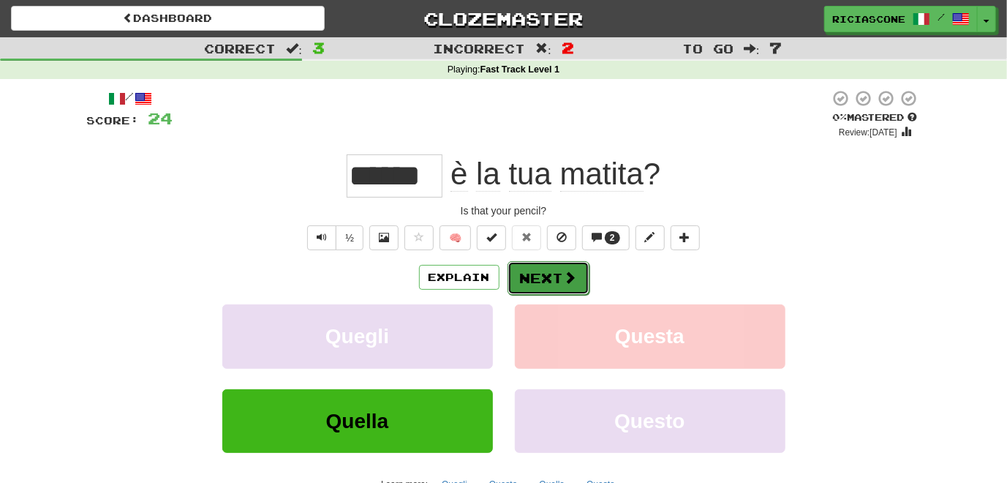
click at [531, 277] on button "Next" at bounding box center [549, 278] width 82 height 34
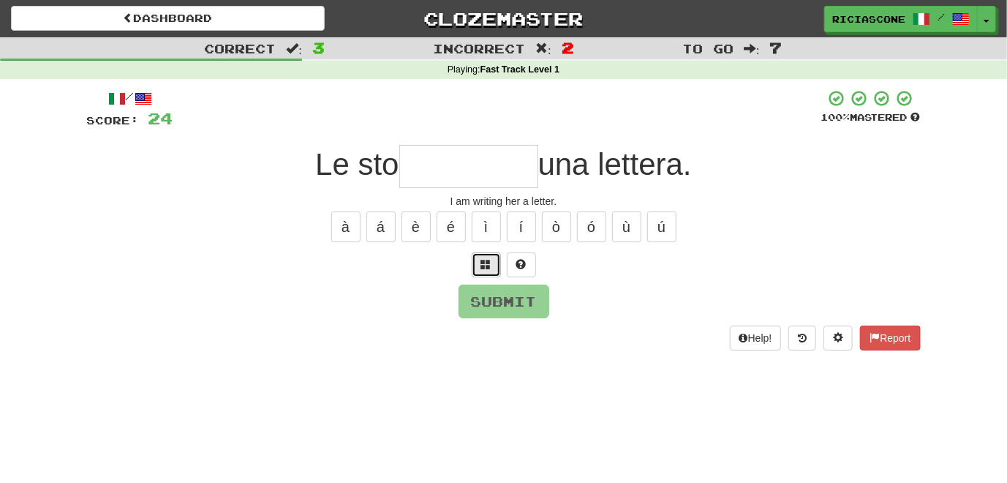
click at [484, 263] on span at bounding box center [486, 264] width 10 height 10
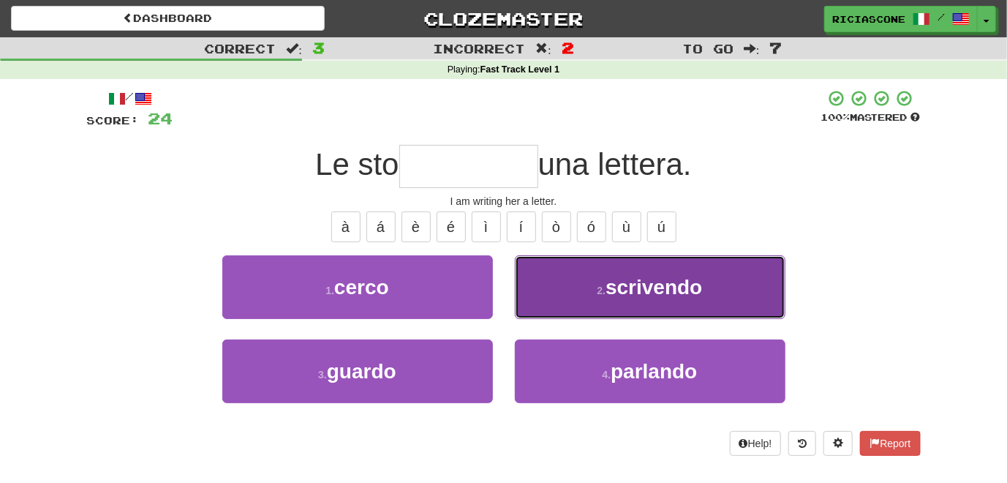
click at [540, 282] on button "2 . scrivendo" at bounding box center [650, 287] width 271 height 64
type input "*********"
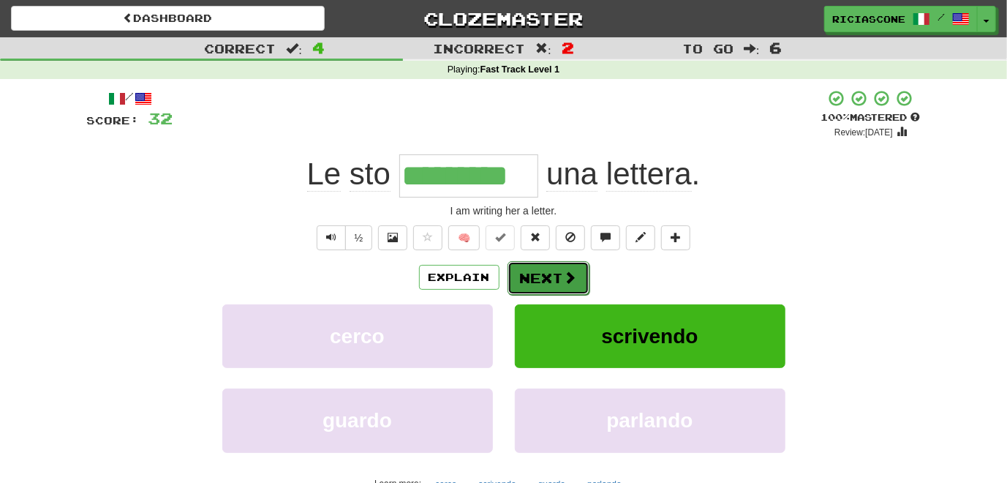
click at [538, 280] on button "Next" at bounding box center [549, 278] width 82 height 34
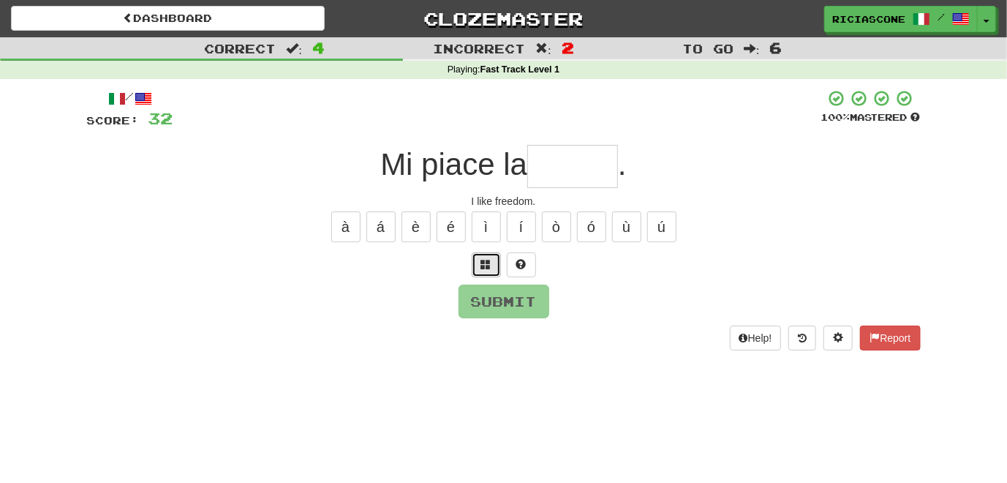
click at [482, 261] on span at bounding box center [486, 264] width 10 height 10
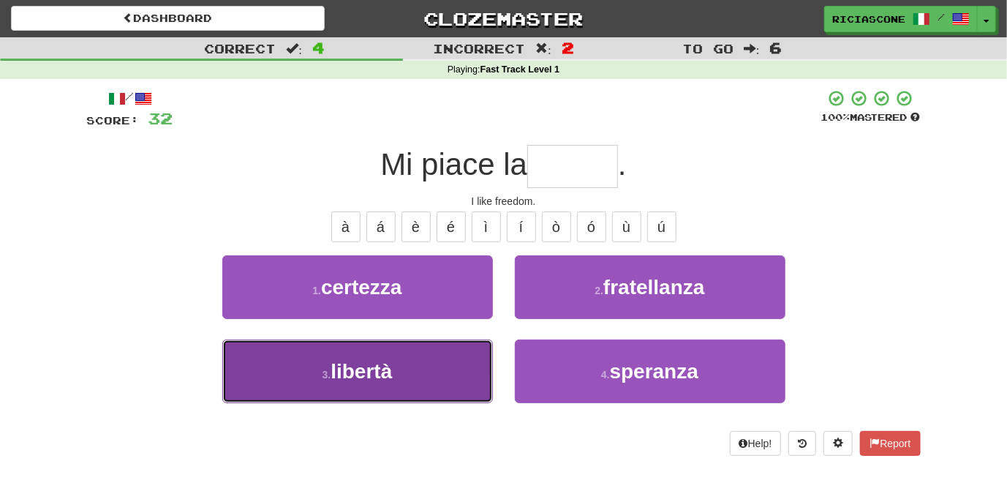
click at [315, 358] on button "3 . libertà" at bounding box center [357, 371] width 271 height 64
type input "*******"
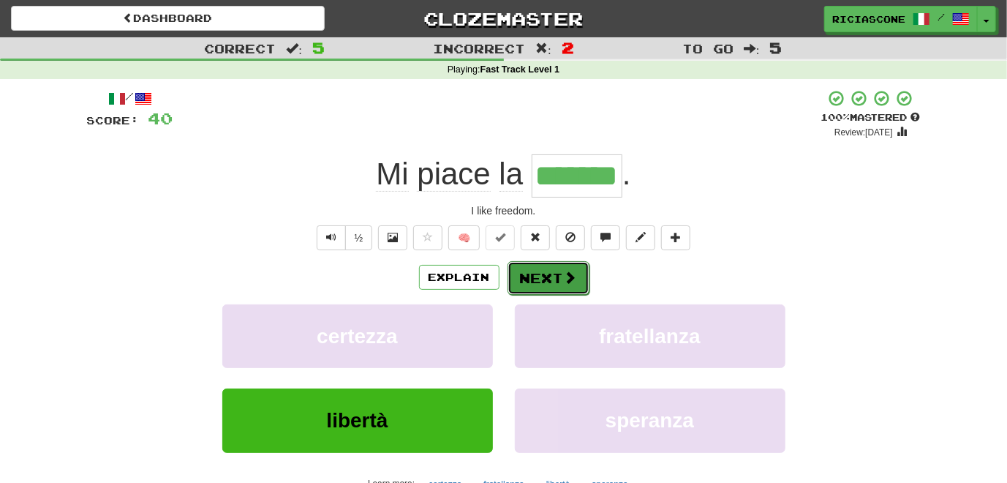
click at [541, 277] on button "Next" at bounding box center [549, 278] width 82 height 34
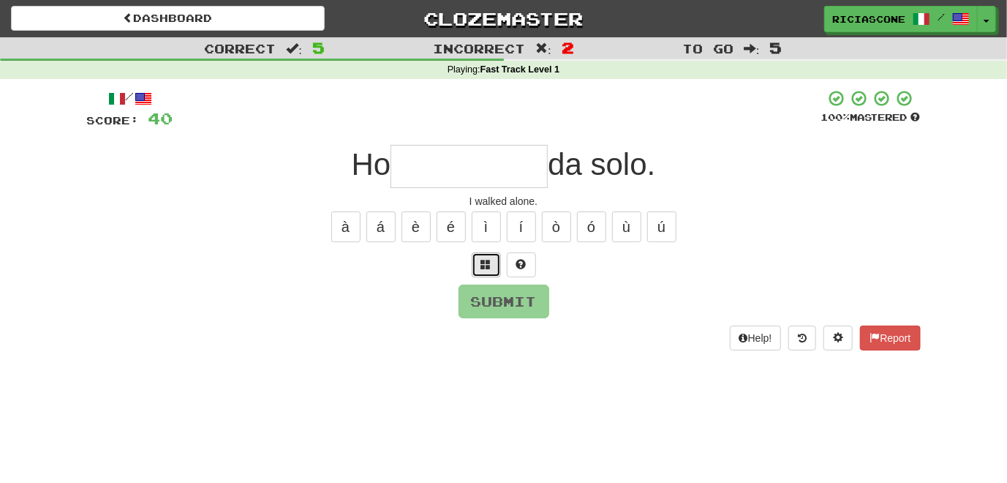
click at [483, 264] on span at bounding box center [486, 264] width 10 height 10
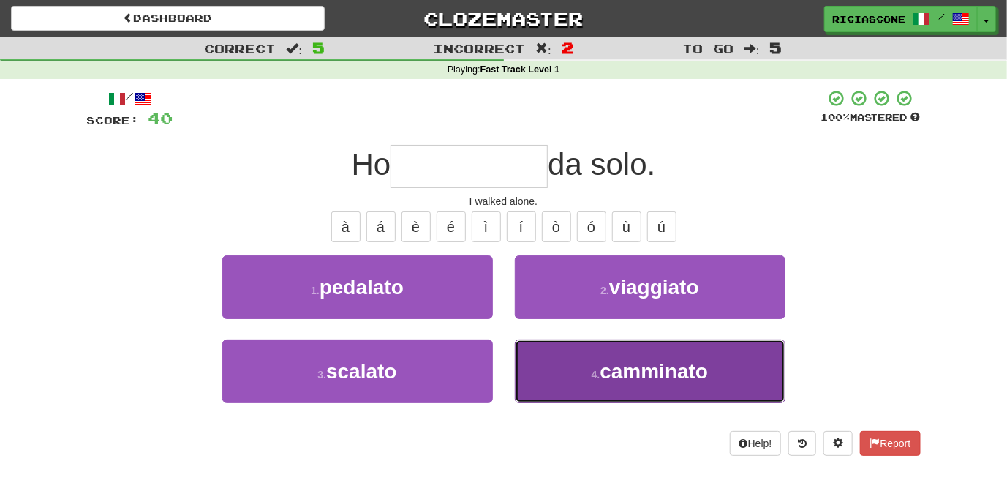
click at [551, 364] on button "4 . camminato" at bounding box center [650, 371] width 271 height 64
type input "*********"
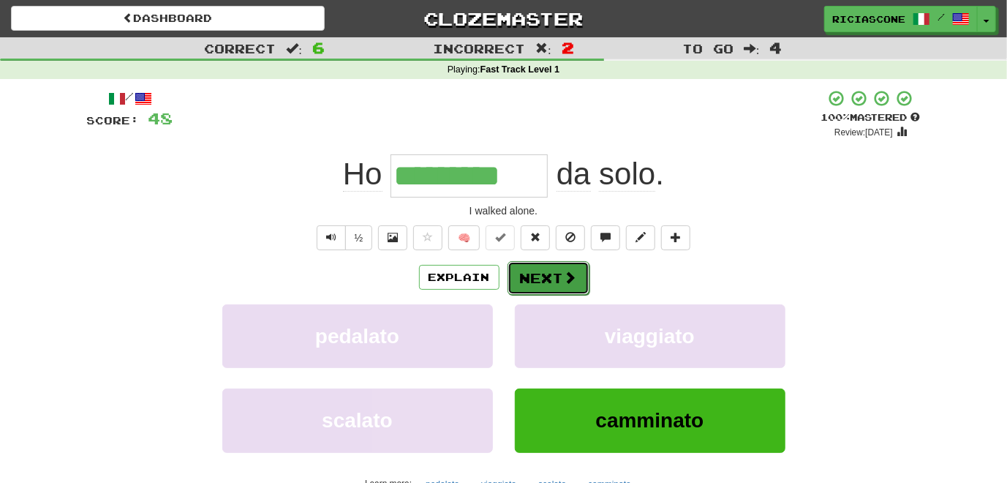
click at [538, 277] on button "Next" at bounding box center [549, 278] width 82 height 34
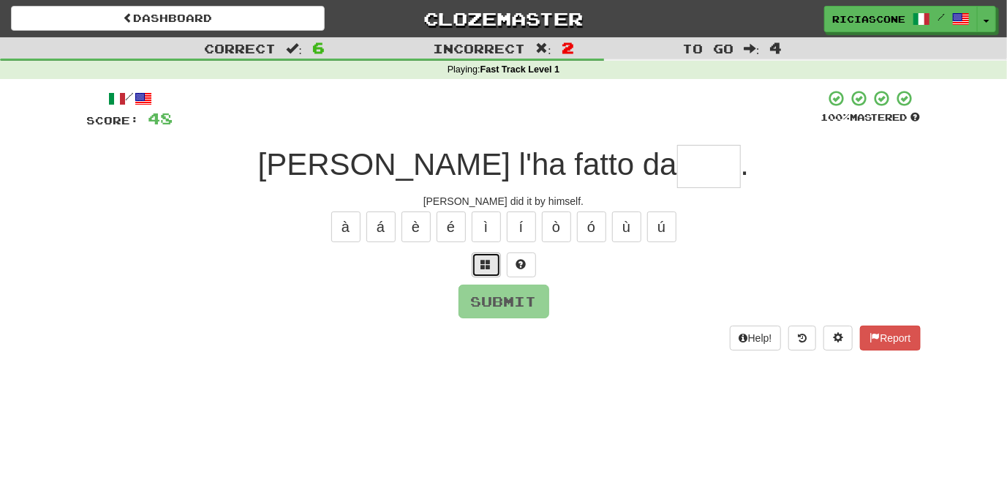
click at [481, 263] on span at bounding box center [486, 264] width 10 height 10
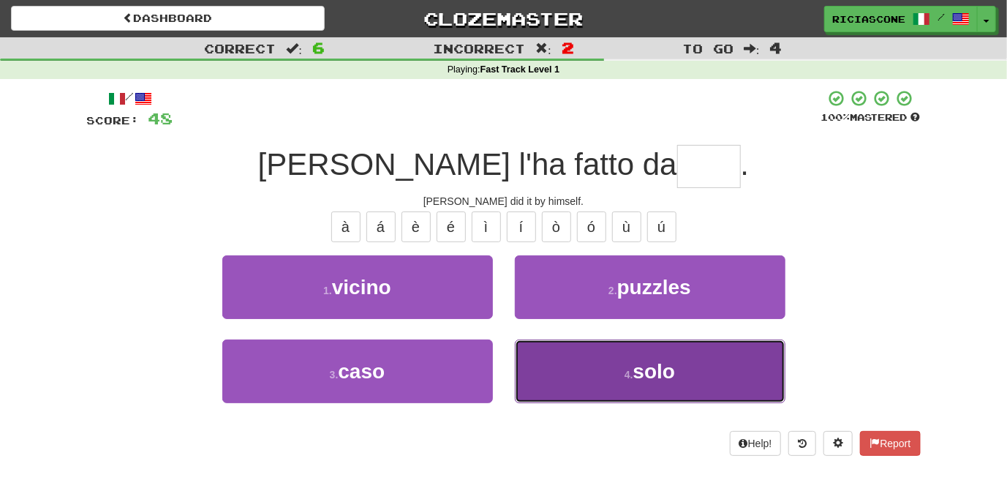
click at [527, 360] on button "4 . solo" at bounding box center [650, 371] width 271 height 64
type input "****"
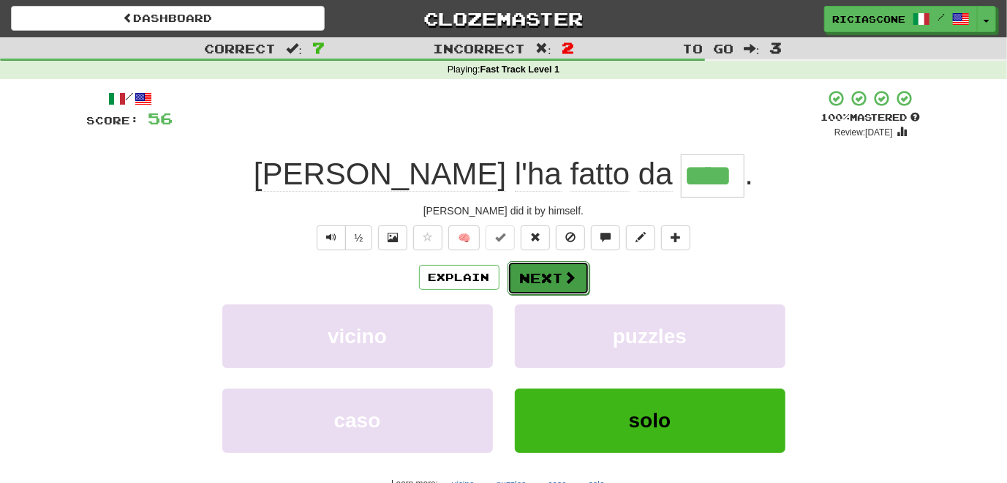
click at [560, 272] on button "Next" at bounding box center [549, 278] width 82 height 34
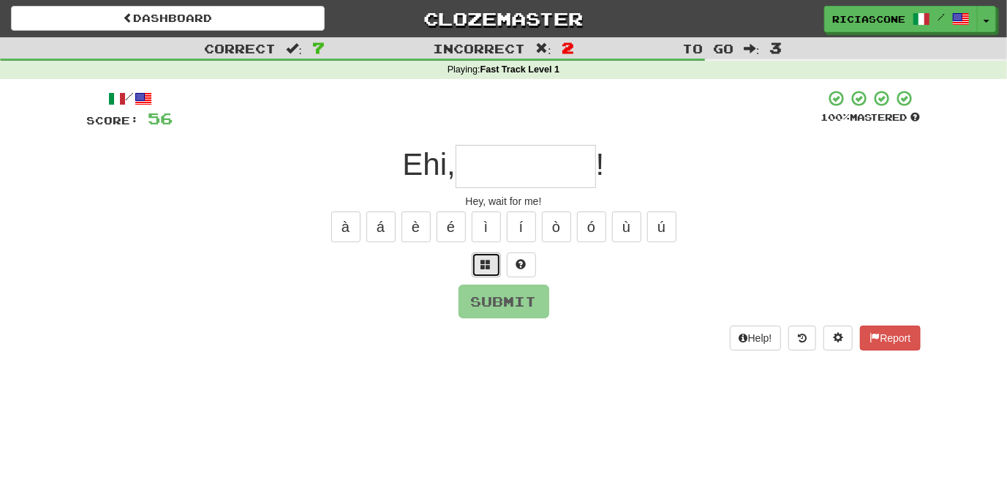
click at [485, 263] on span at bounding box center [486, 264] width 10 height 10
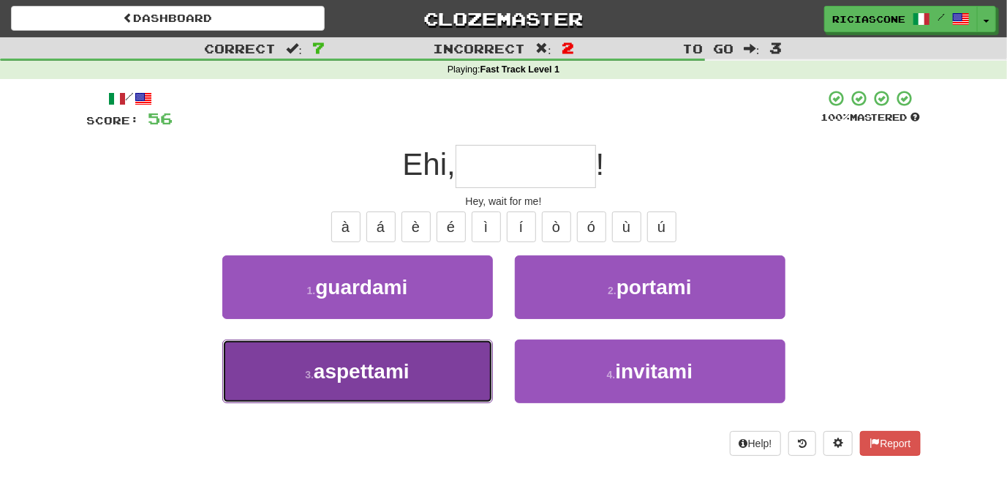
click at [451, 365] on button "3 . aspettami" at bounding box center [357, 371] width 271 height 64
type input "*********"
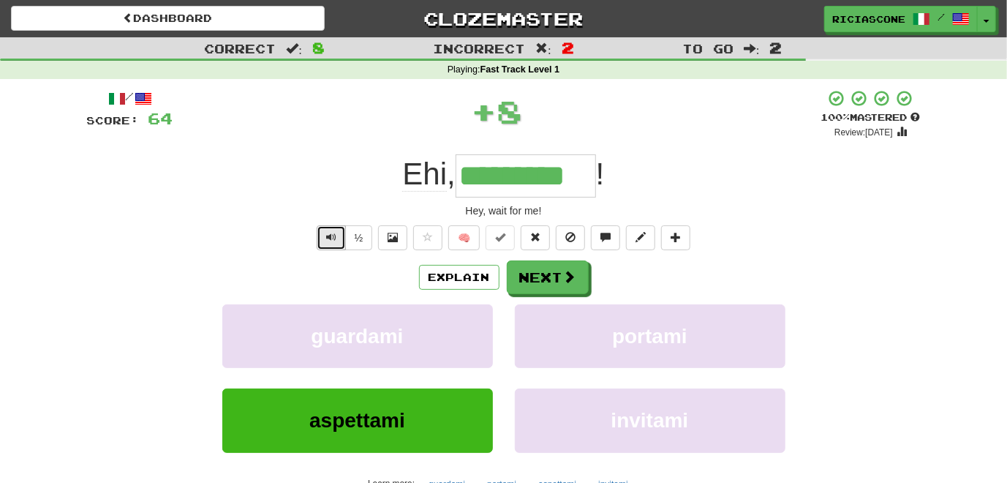
click at [322, 235] on button "Text-to-speech controls" at bounding box center [331, 237] width 29 height 25
click at [543, 278] on button "Next" at bounding box center [549, 278] width 82 height 34
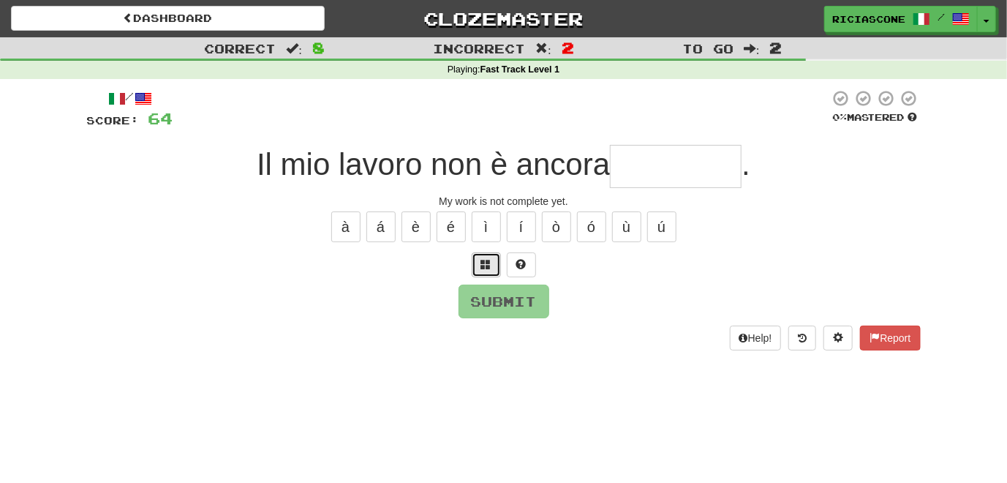
click at [492, 268] on button at bounding box center [486, 264] width 29 height 25
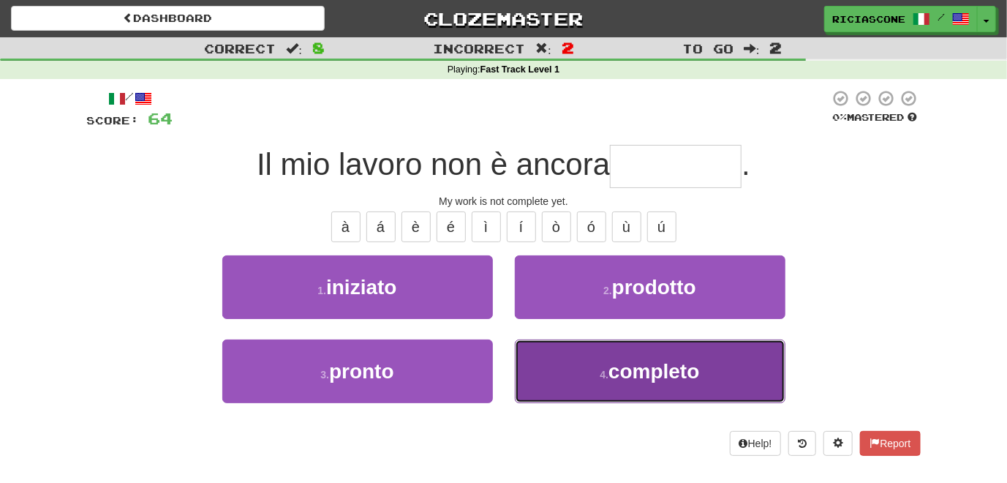
click at [587, 379] on button "4 . completo" at bounding box center [650, 371] width 271 height 64
type input "********"
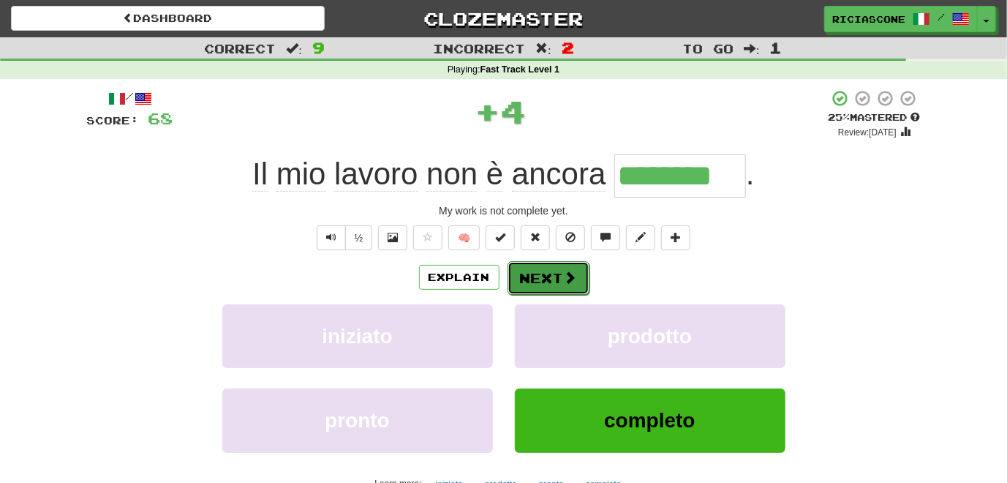
click at [546, 276] on button "Next" at bounding box center [549, 278] width 82 height 34
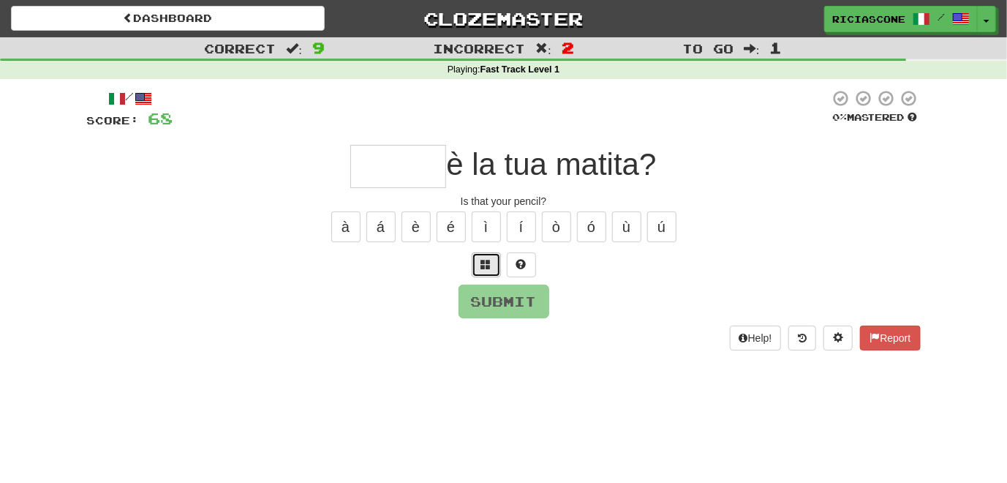
click at [489, 261] on span at bounding box center [486, 264] width 10 height 10
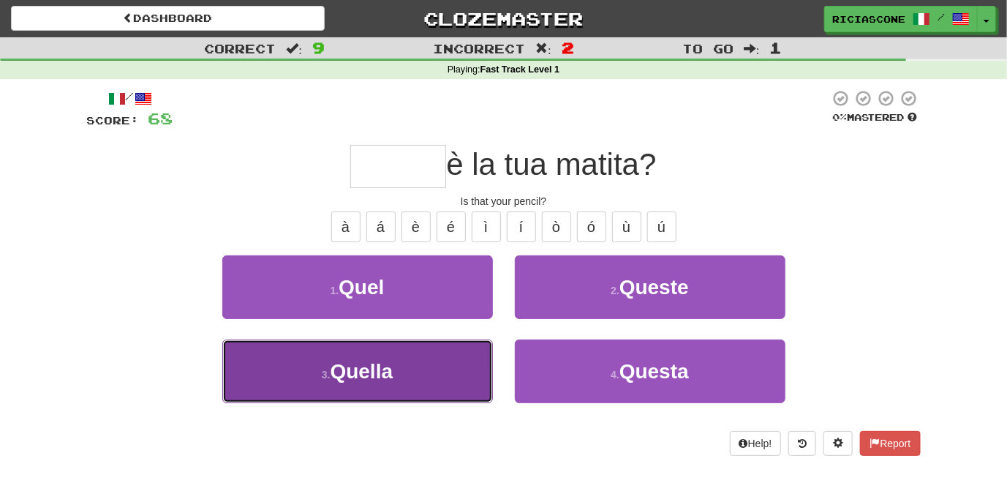
click at [476, 355] on button "3 . Quella" at bounding box center [357, 371] width 271 height 64
type input "******"
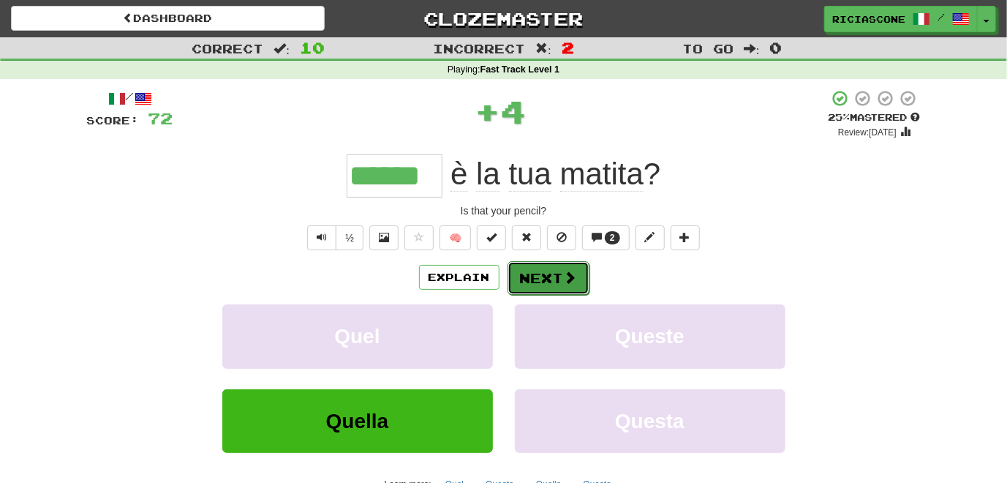
click at [539, 282] on button "Next" at bounding box center [549, 278] width 82 height 34
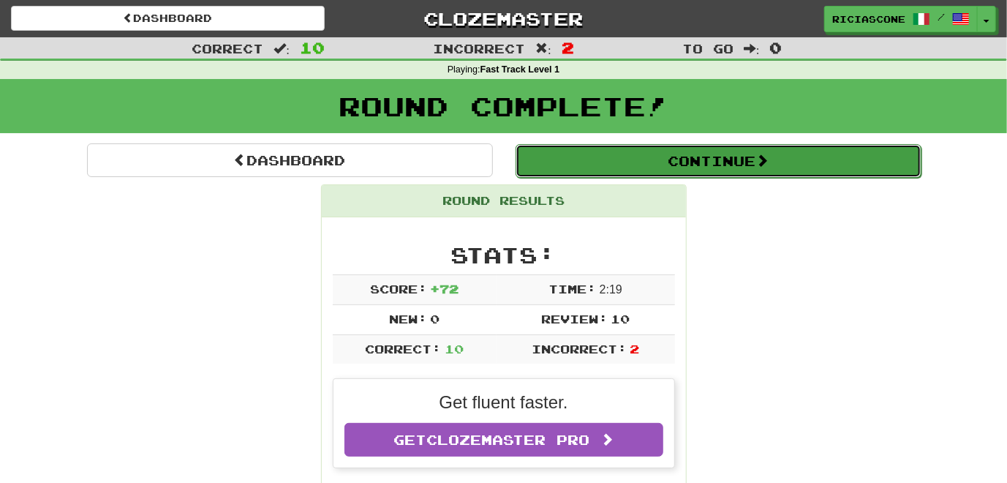
click at [632, 155] on button "Continue" at bounding box center [719, 161] width 406 height 34
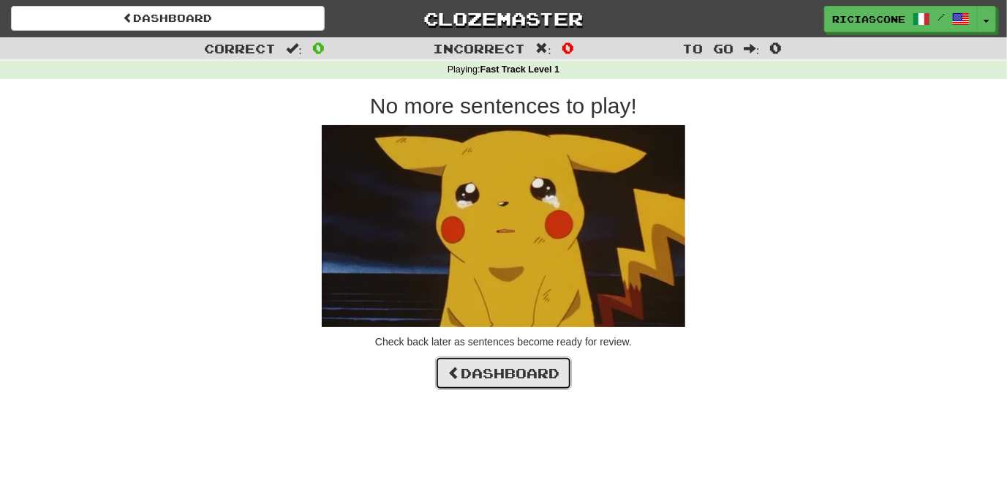
click at [488, 374] on link "Dashboard" at bounding box center [503, 373] width 137 height 34
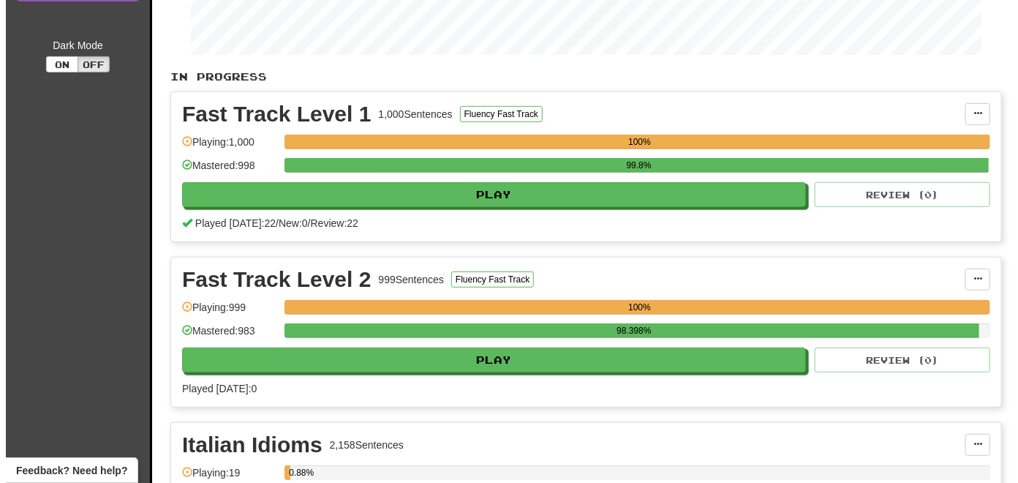
scroll to position [293, 0]
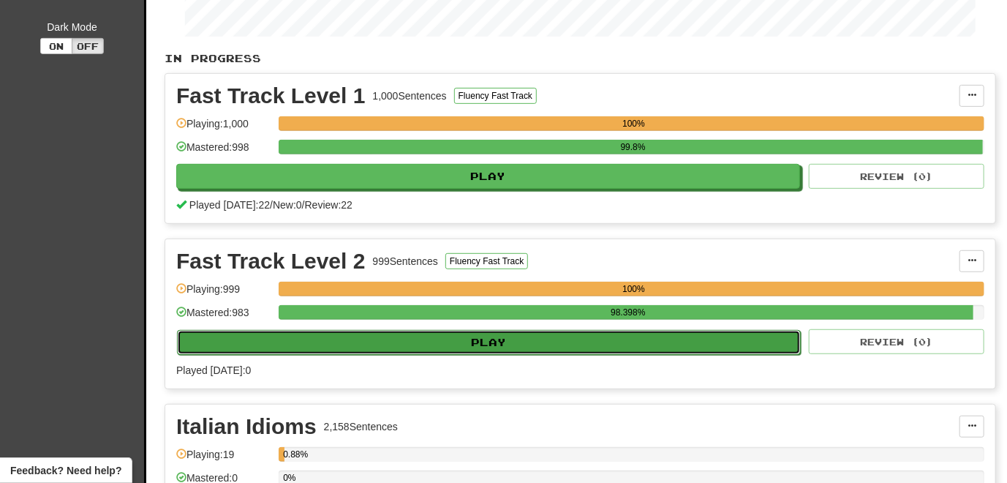
click at [372, 342] on button "Play" at bounding box center [489, 342] width 624 height 25
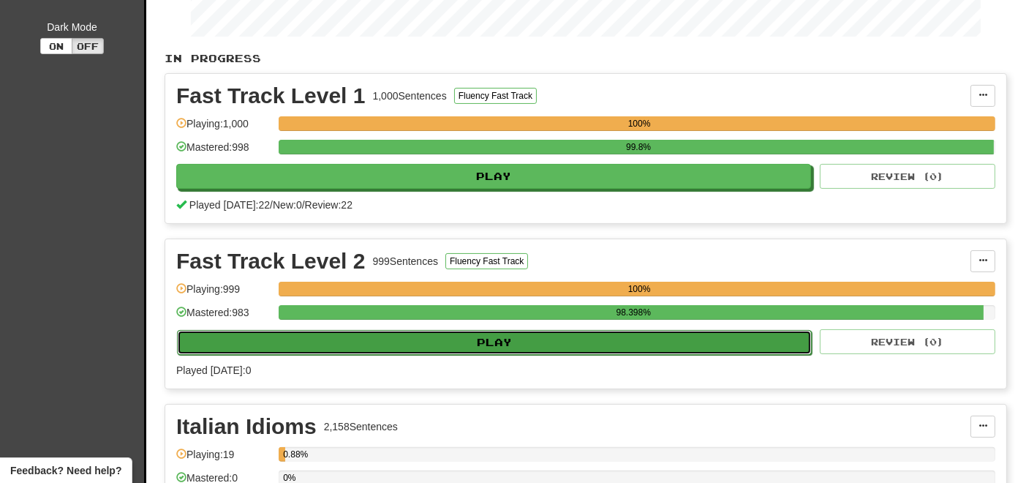
select select "**"
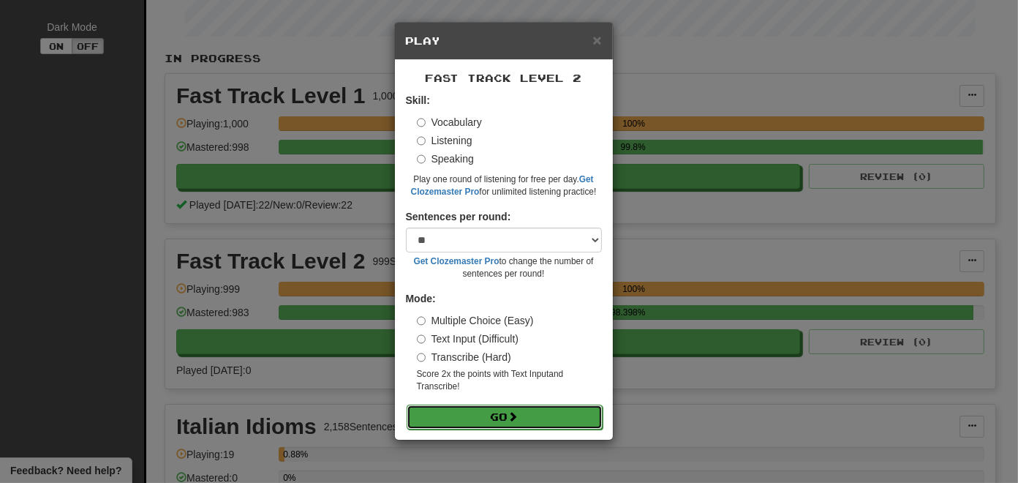
click at [487, 419] on button "Go" at bounding box center [505, 417] width 196 height 25
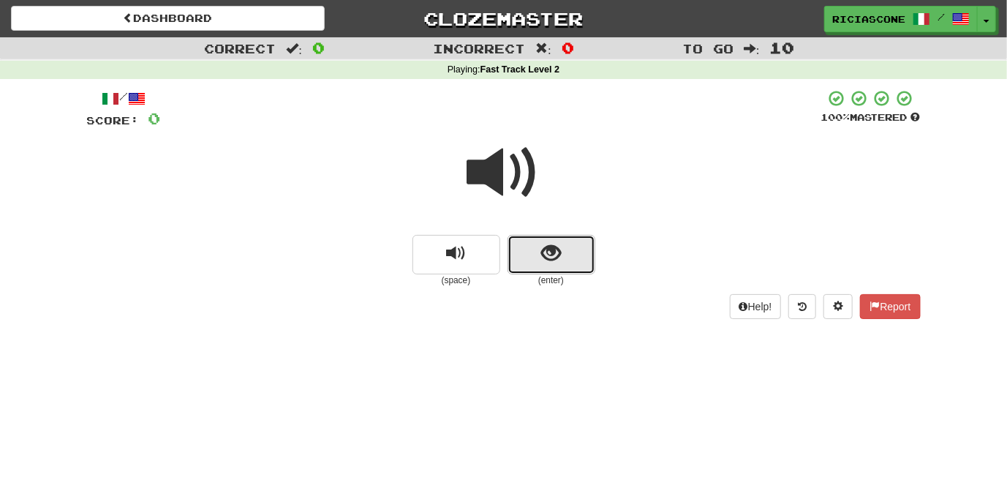
click at [542, 261] on span "show sentence" at bounding box center [551, 254] width 20 height 20
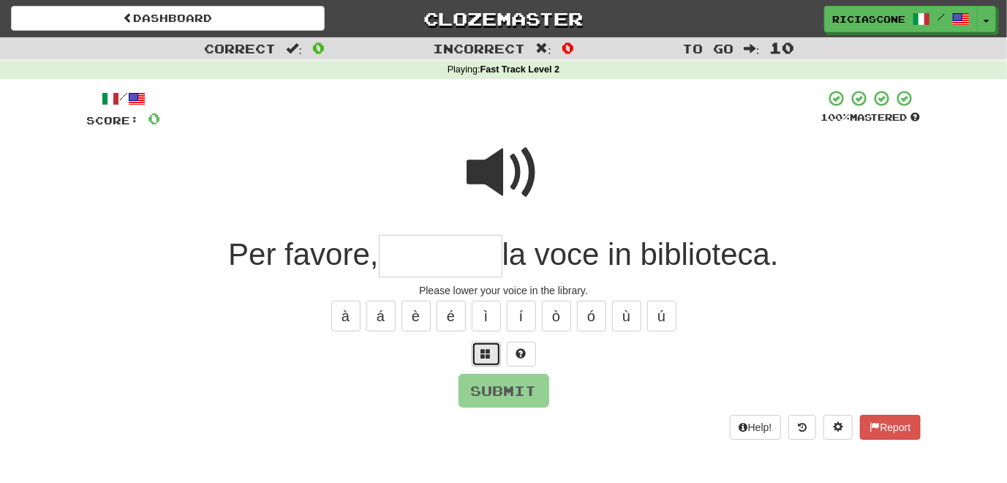
click at [485, 352] on span at bounding box center [486, 353] width 10 height 10
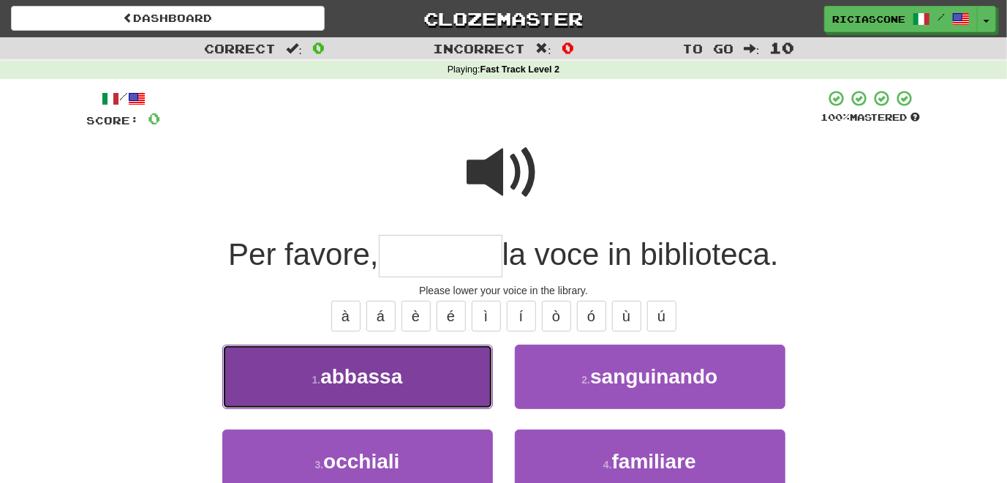
click at [438, 370] on button "1 . abbassa" at bounding box center [357, 377] width 271 height 64
type input "*******"
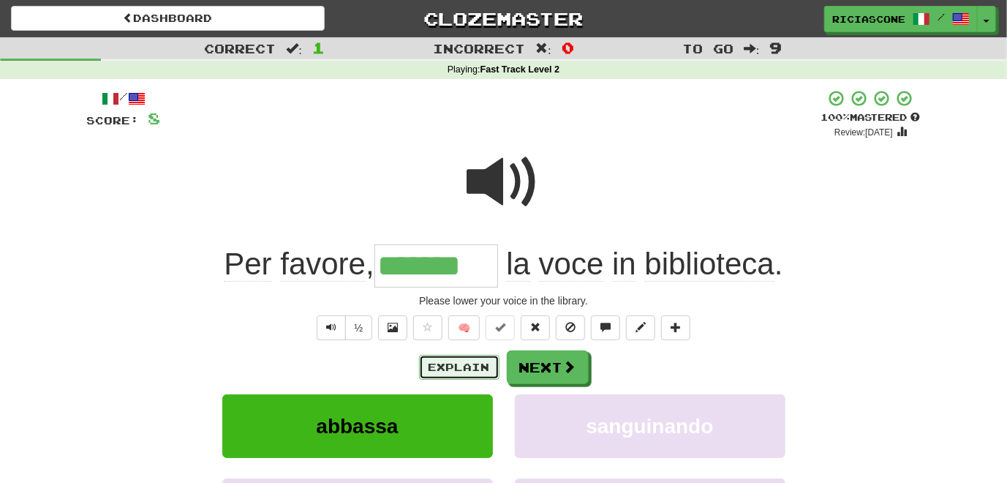
click at [473, 367] on button "Explain" at bounding box center [459, 367] width 80 height 25
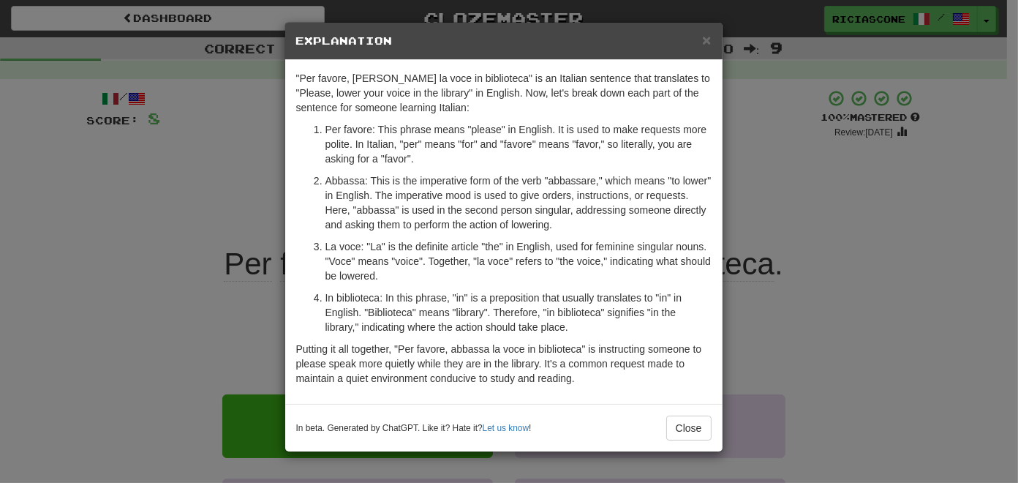
click at [176, 244] on div "× Explanation "Per favore, abbassa la voce in biblioteca" is an Italian sentenc…" at bounding box center [509, 241] width 1018 height 483
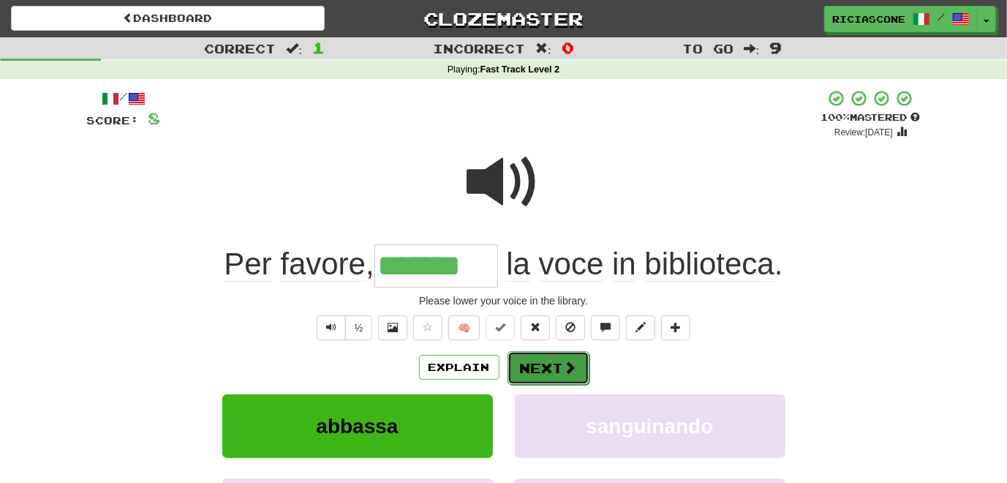
click at [533, 375] on button "Next" at bounding box center [549, 368] width 82 height 34
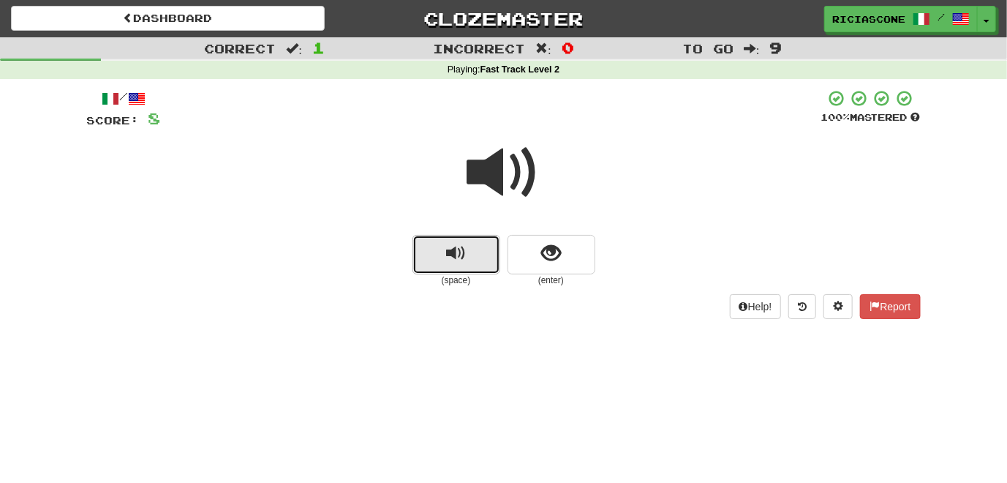
click at [442, 252] on button "replay audio" at bounding box center [457, 255] width 88 height 40
click at [487, 173] on span at bounding box center [503, 172] width 73 height 73
click at [439, 263] on button "replay audio" at bounding box center [457, 255] width 88 height 40
click at [459, 258] on span "replay audio" at bounding box center [456, 254] width 20 height 20
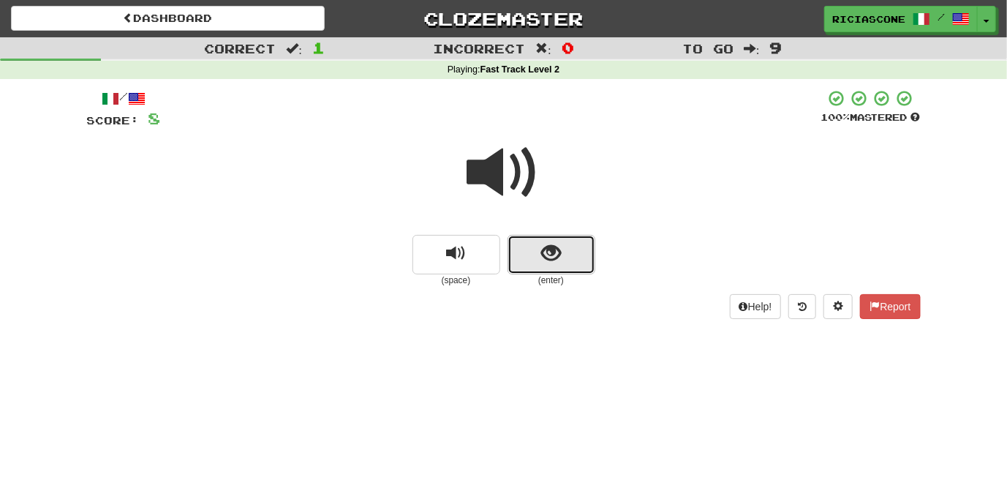
click at [566, 249] on button "show sentence" at bounding box center [552, 255] width 88 height 40
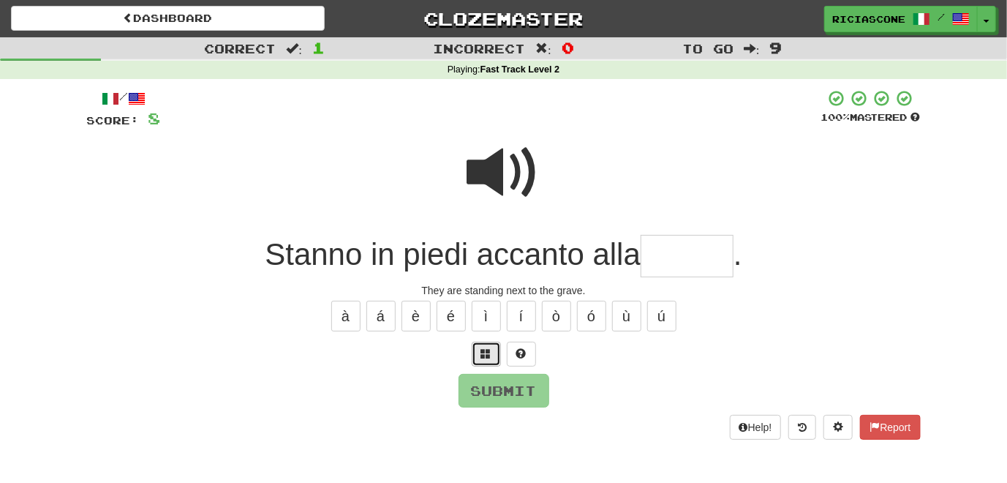
click at [478, 357] on button at bounding box center [486, 354] width 29 height 25
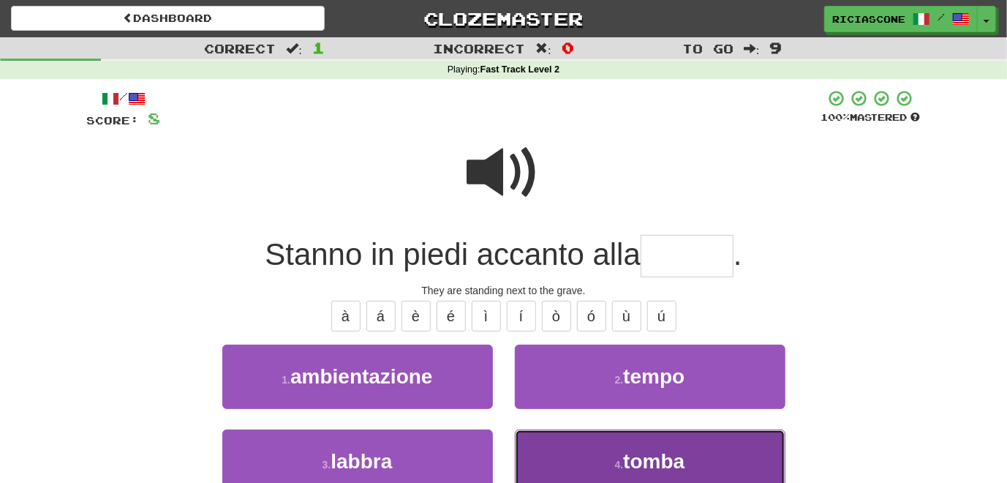
click at [539, 438] on button "4 . tomba" at bounding box center [650, 461] width 271 height 64
type input "*****"
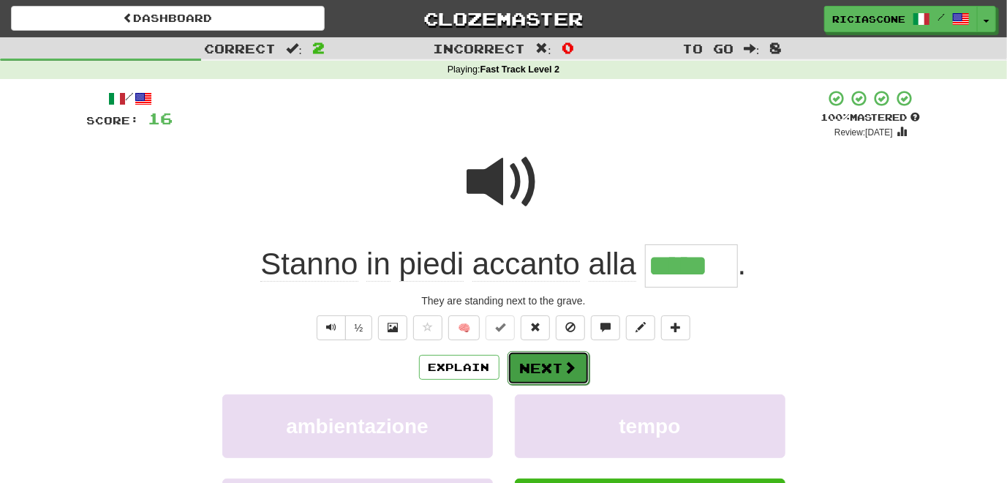
click at [541, 365] on button "Next" at bounding box center [549, 368] width 82 height 34
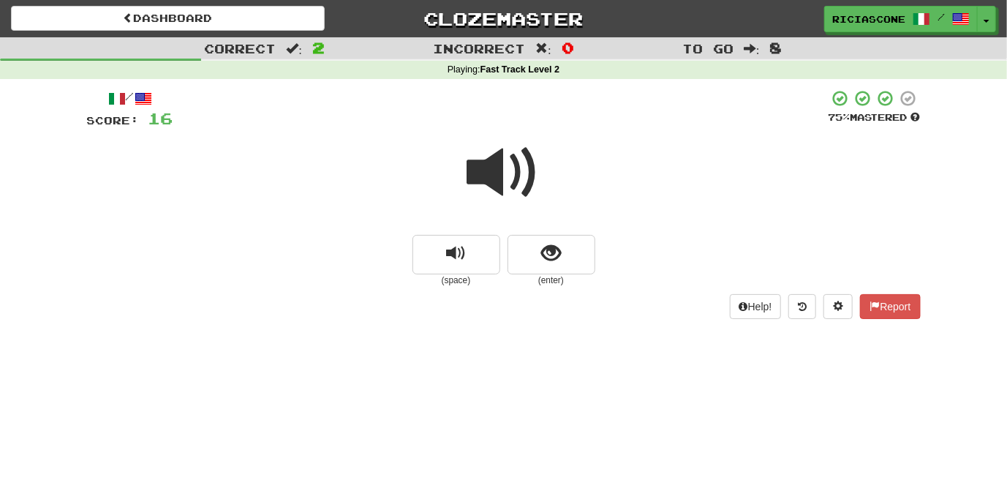
click at [482, 176] on span at bounding box center [503, 172] width 73 height 73
click at [502, 187] on span at bounding box center [503, 172] width 73 height 73
click at [514, 252] on button "show sentence" at bounding box center [552, 255] width 88 height 40
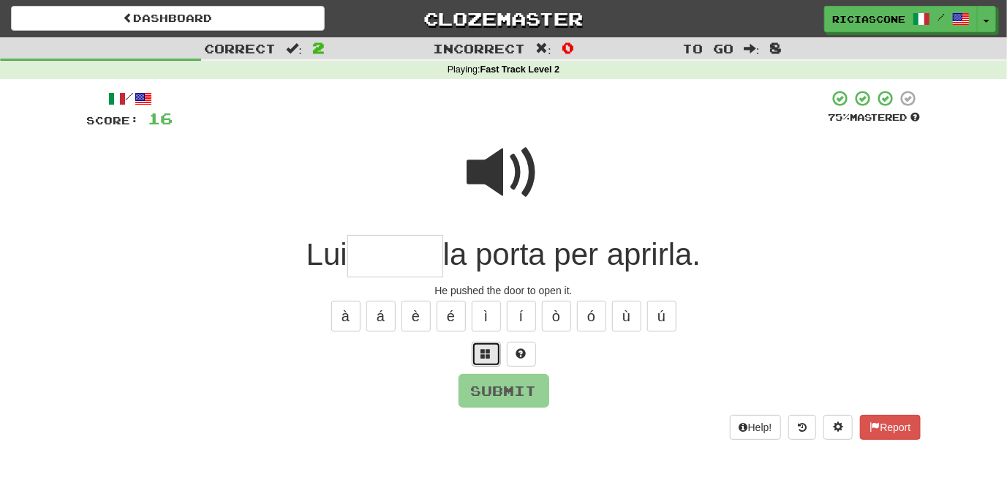
click at [486, 355] on span at bounding box center [486, 353] width 10 height 10
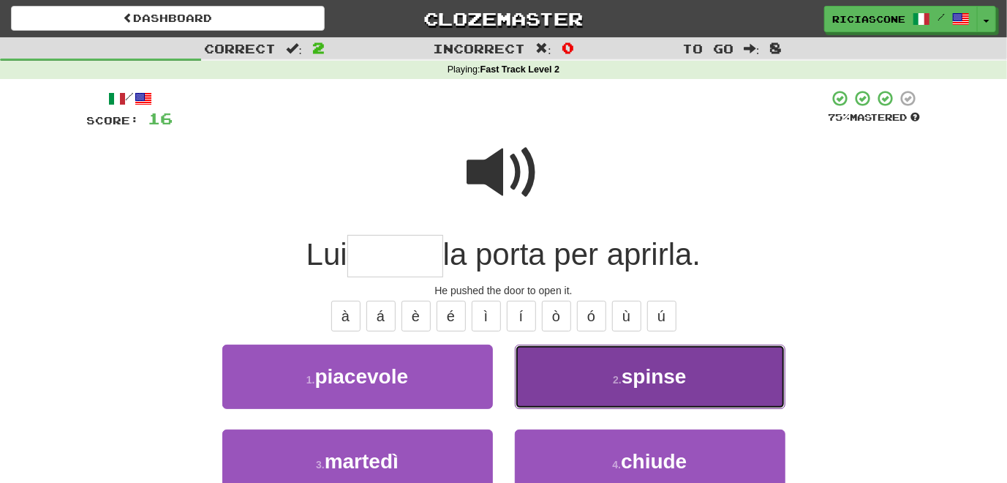
click at [535, 375] on button "2 . spinse" at bounding box center [650, 377] width 271 height 64
type input "******"
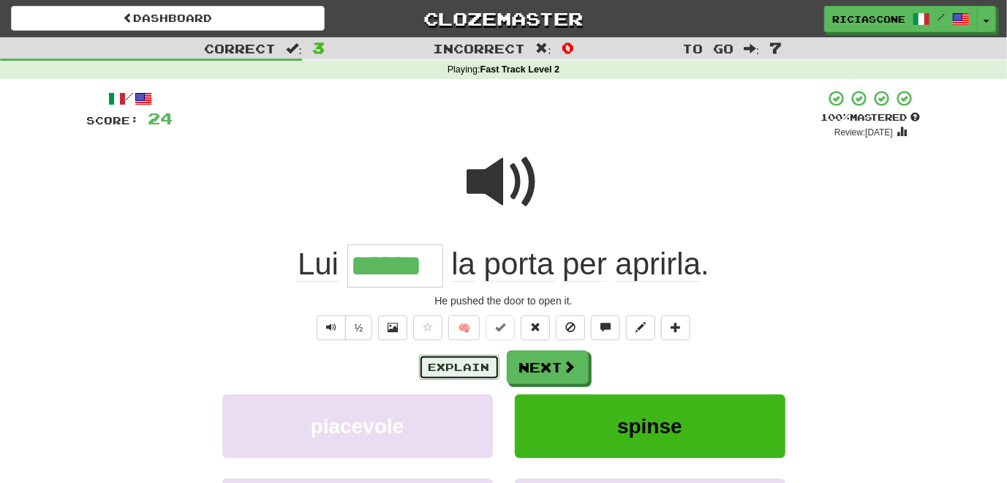
click at [448, 369] on button "Explain" at bounding box center [459, 367] width 80 height 25
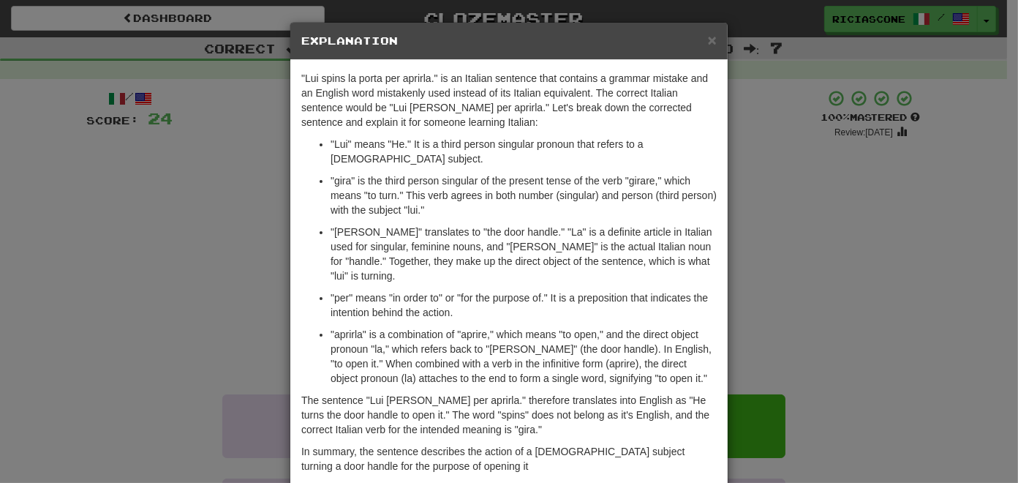
click at [184, 324] on div "× Explanation "Lui spins la porta per aprirla." is an Italian sentence that con…" at bounding box center [509, 241] width 1018 height 483
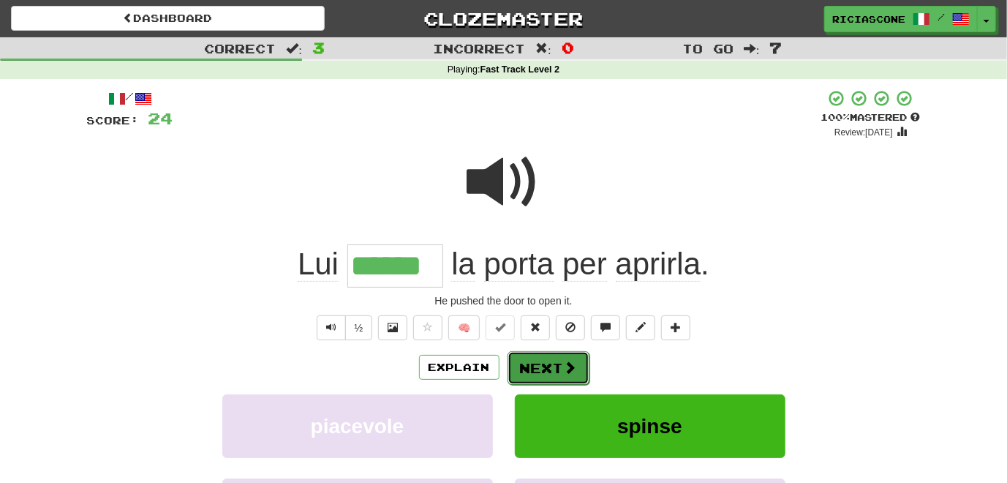
click at [543, 372] on button "Next" at bounding box center [549, 368] width 82 height 34
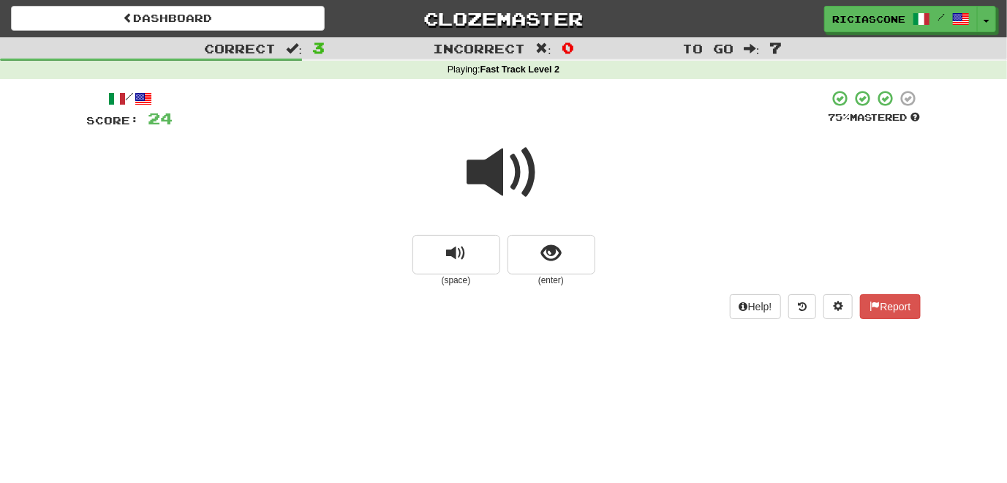
click at [499, 168] on span at bounding box center [503, 172] width 73 height 73
click at [495, 184] on span at bounding box center [503, 172] width 73 height 73
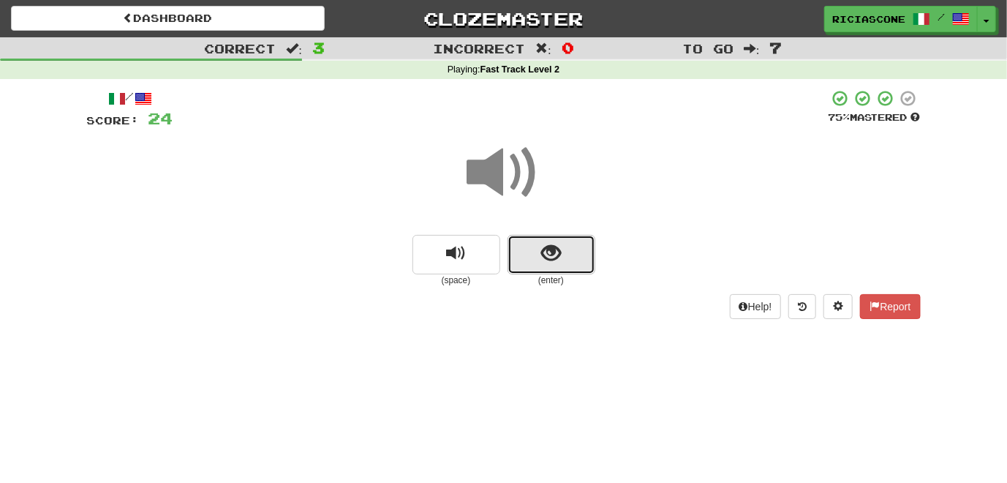
click at [541, 258] on button "show sentence" at bounding box center [552, 255] width 88 height 40
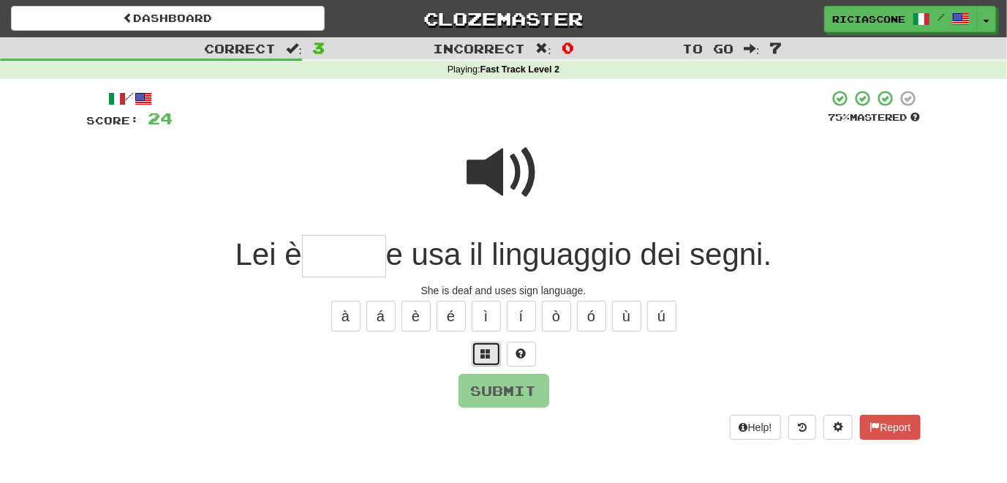
click at [486, 360] on button at bounding box center [486, 354] width 29 height 25
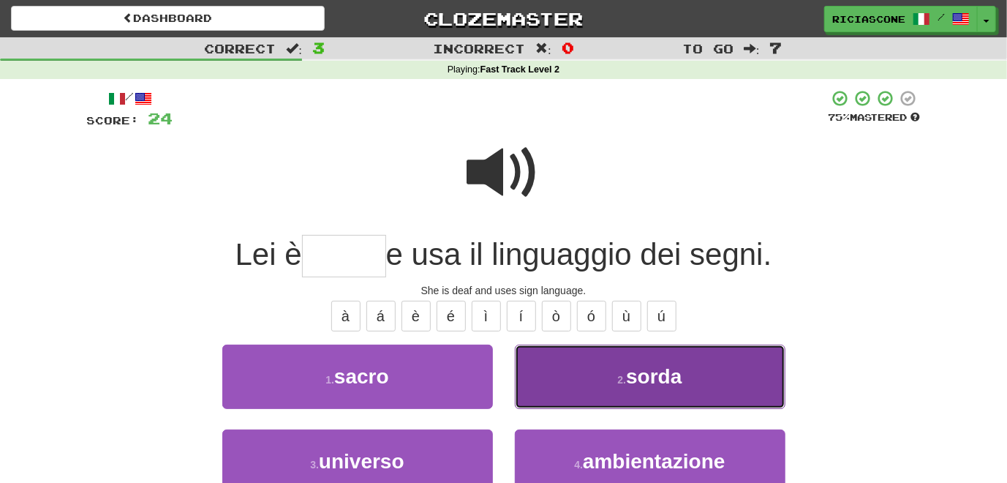
click at [600, 384] on button "2 . sorda" at bounding box center [650, 377] width 271 height 64
type input "*****"
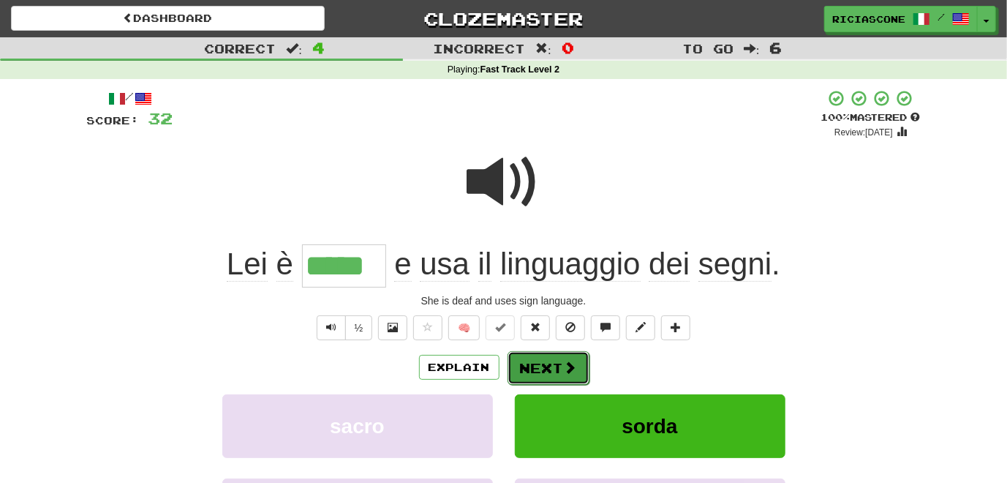
click at [546, 367] on button "Next" at bounding box center [549, 368] width 82 height 34
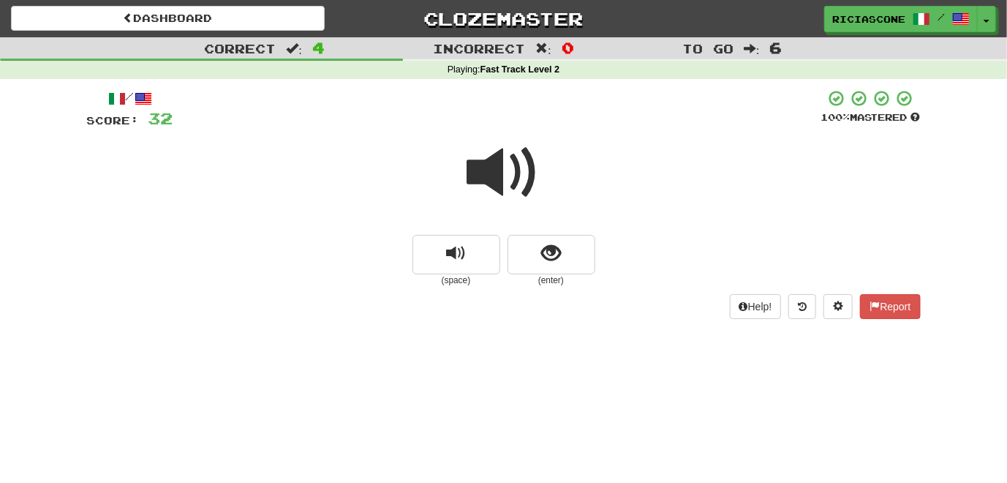
click at [493, 179] on span at bounding box center [503, 172] width 73 height 73
click at [507, 186] on span at bounding box center [503, 172] width 73 height 73
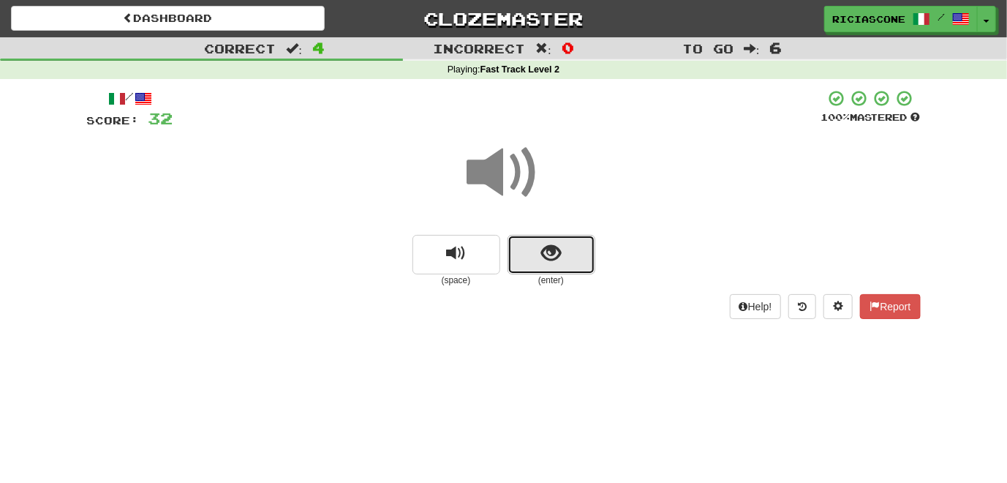
click at [550, 258] on span "show sentence" at bounding box center [551, 254] width 20 height 20
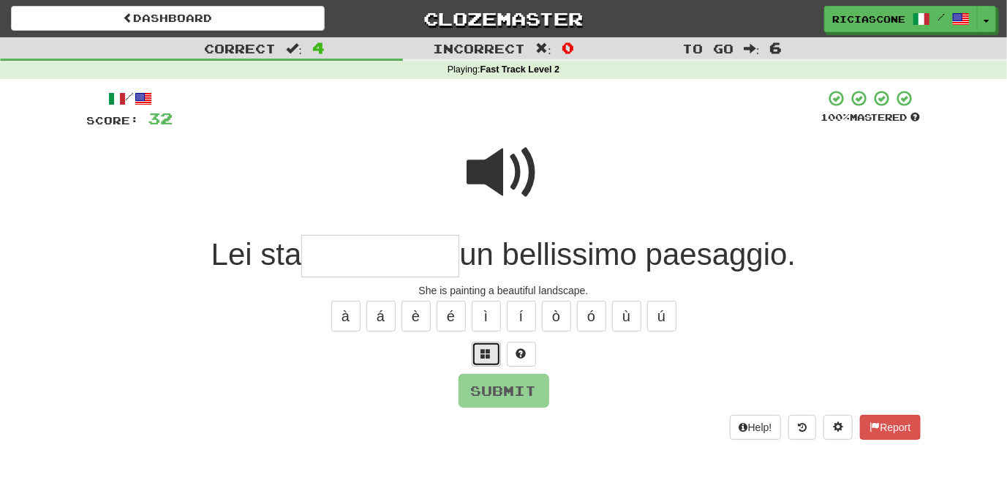
click at [489, 356] on span at bounding box center [486, 353] width 10 height 10
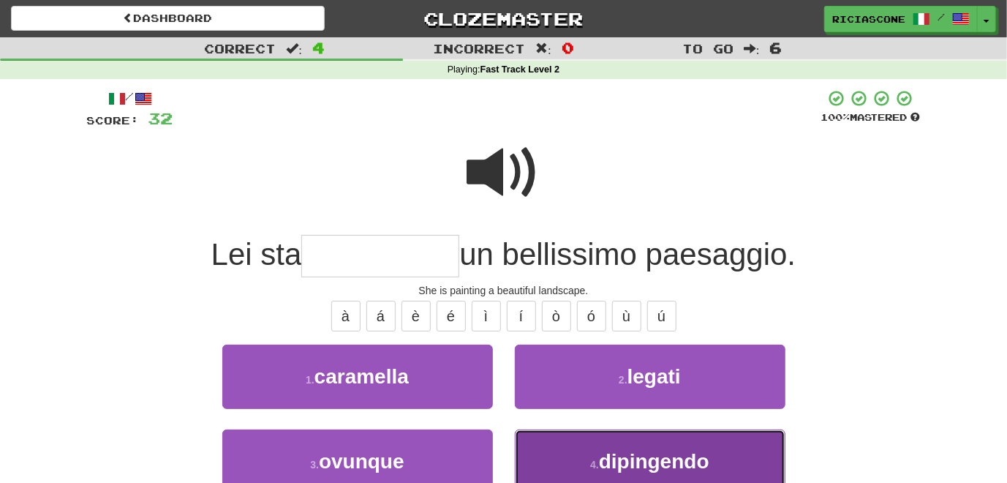
click at [538, 445] on button "4 . dipingendo" at bounding box center [650, 461] width 271 height 64
type input "**********"
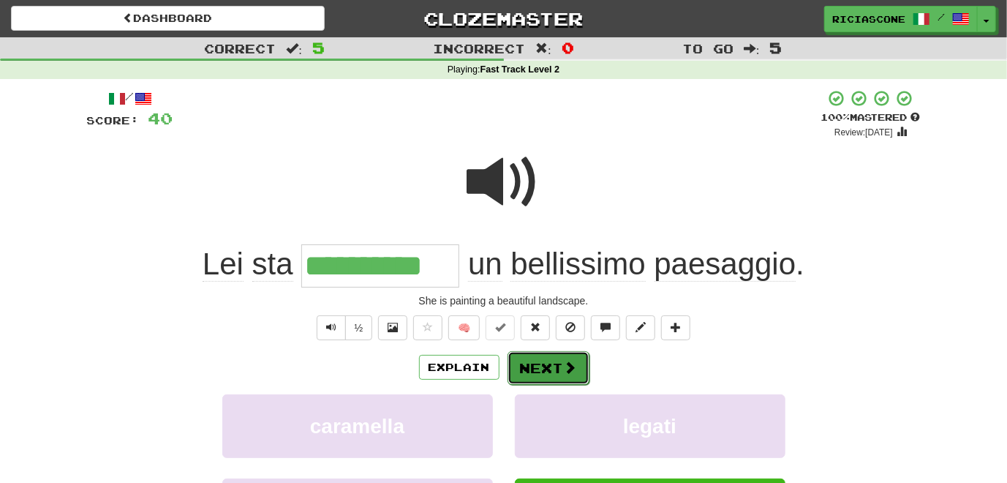
click at [544, 374] on button "Next" at bounding box center [549, 368] width 82 height 34
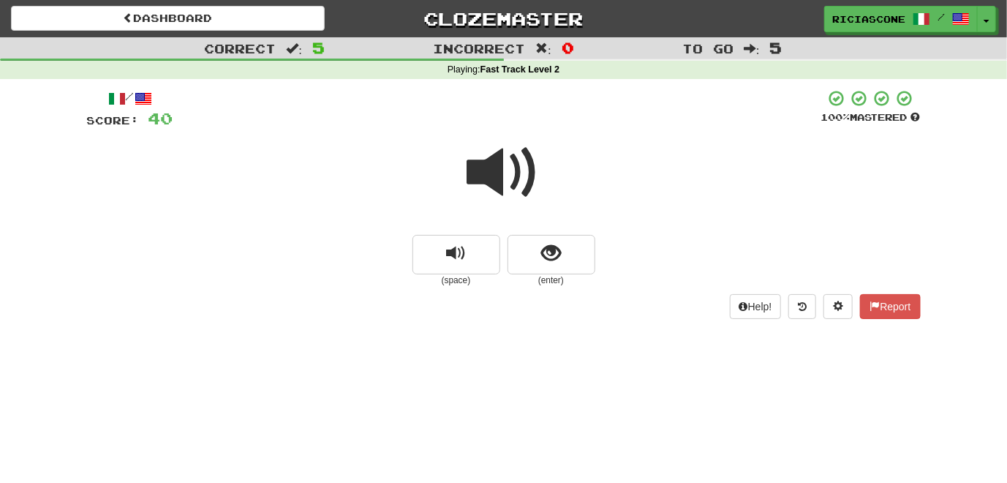
click at [479, 184] on span at bounding box center [503, 172] width 73 height 73
click at [502, 171] on span at bounding box center [503, 172] width 73 height 73
click at [497, 179] on span at bounding box center [503, 172] width 73 height 73
click at [498, 170] on span at bounding box center [503, 172] width 73 height 73
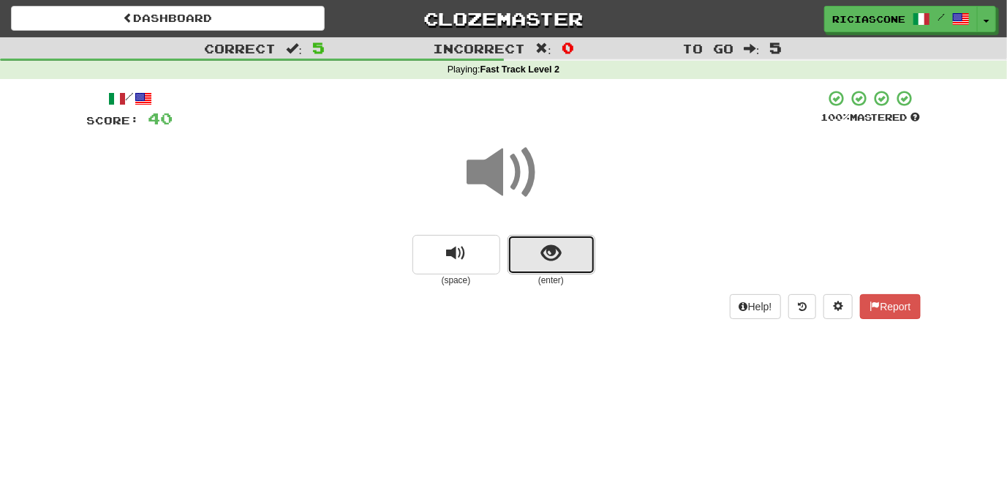
click at [554, 265] on button "show sentence" at bounding box center [552, 255] width 88 height 40
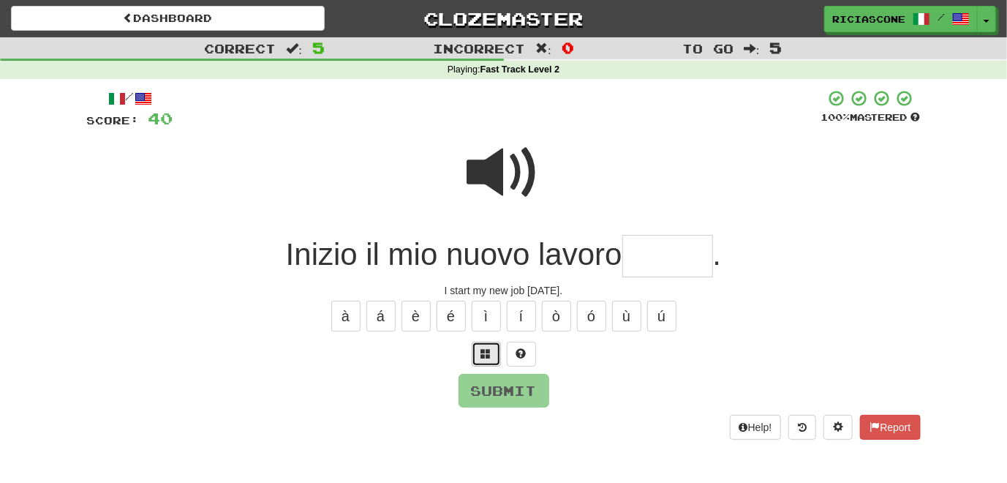
click at [489, 361] on button at bounding box center [486, 354] width 29 height 25
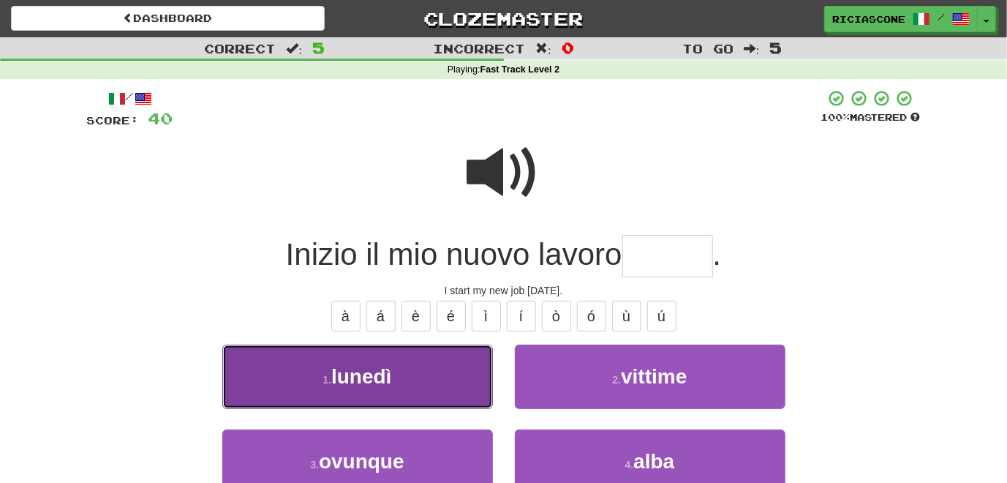
click at [434, 398] on button "1 . lunedì" at bounding box center [357, 377] width 271 height 64
type input "******"
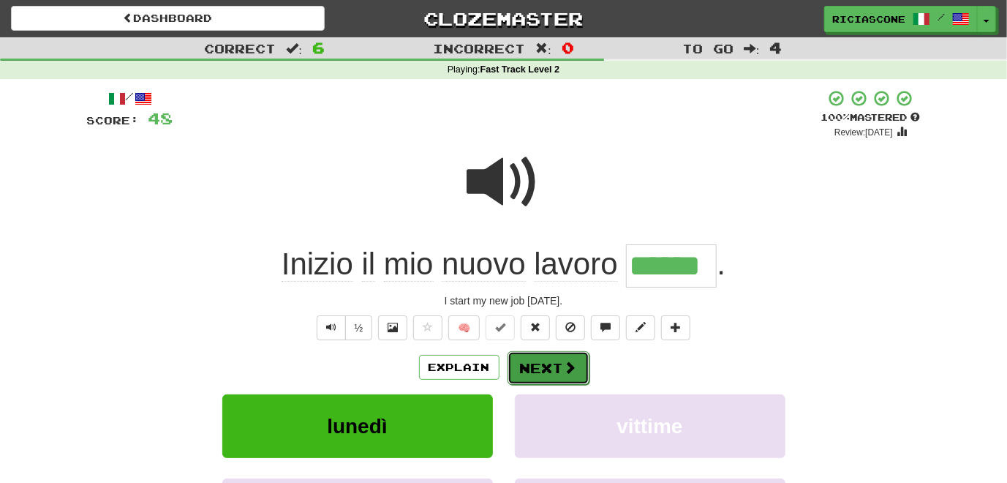
click at [536, 370] on button "Next" at bounding box center [549, 368] width 82 height 34
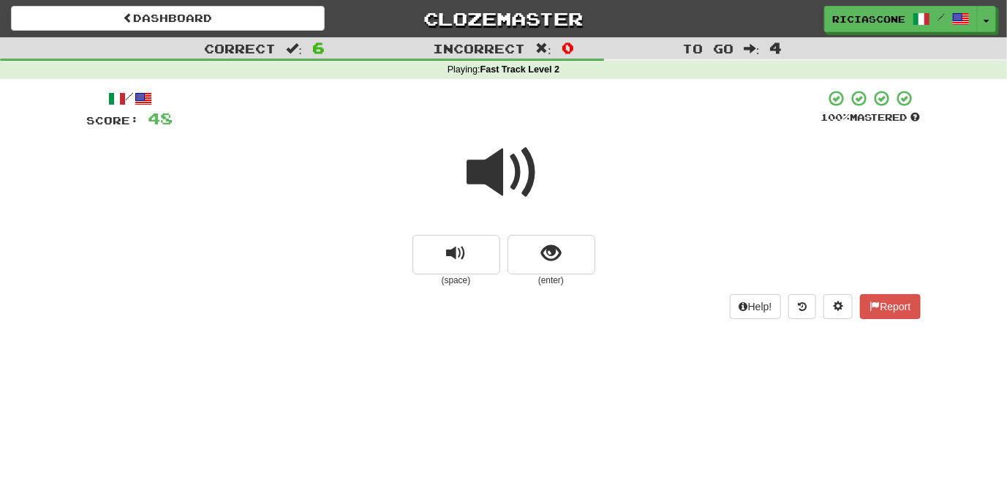
click at [521, 181] on span at bounding box center [503, 172] width 73 height 73
click at [557, 258] on span "show sentence" at bounding box center [551, 254] width 20 height 20
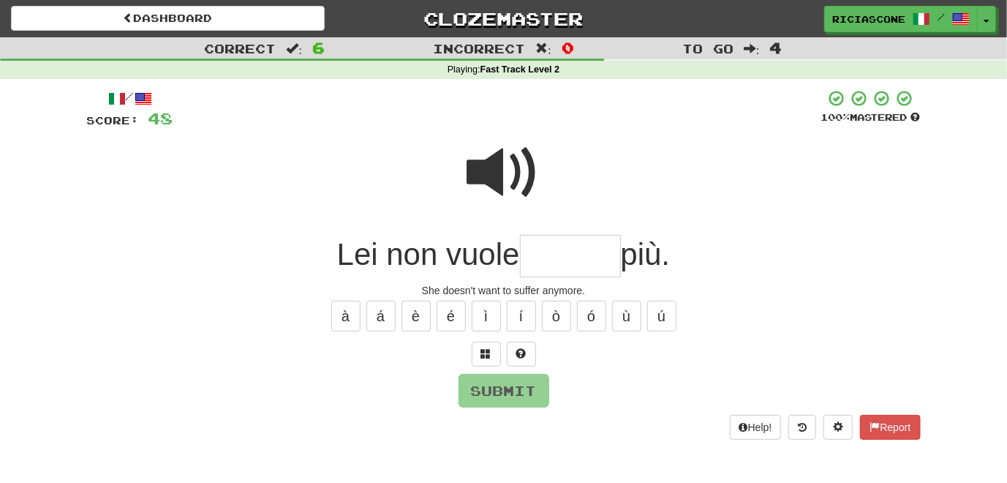
click at [522, 172] on span at bounding box center [503, 172] width 73 height 73
click at [481, 355] on span at bounding box center [486, 353] width 10 height 10
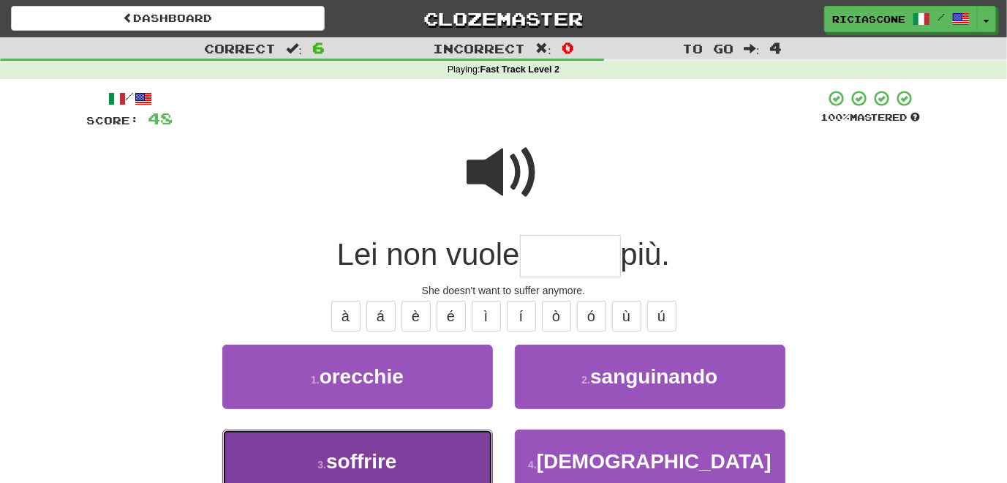
click at [448, 449] on button "3 . soffrire" at bounding box center [357, 461] width 271 height 64
type input "********"
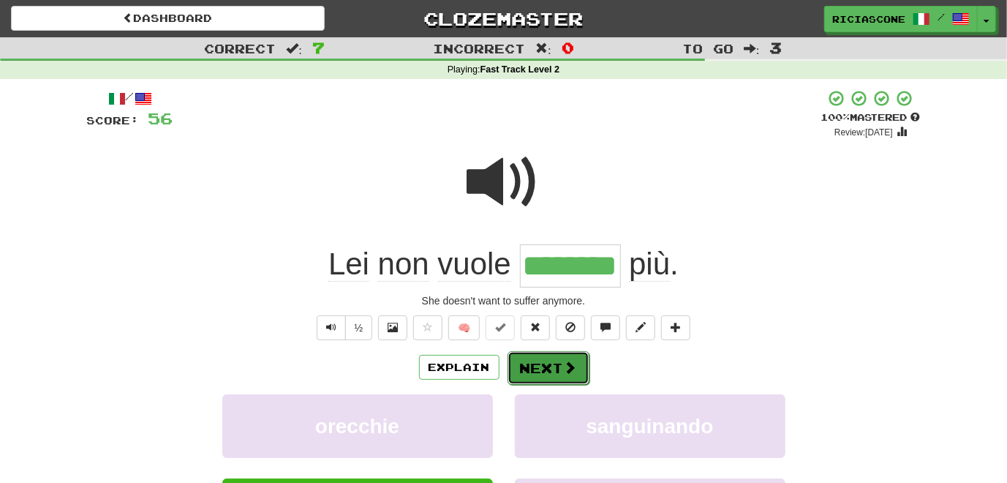
click at [541, 366] on button "Next" at bounding box center [549, 368] width 82 height 34
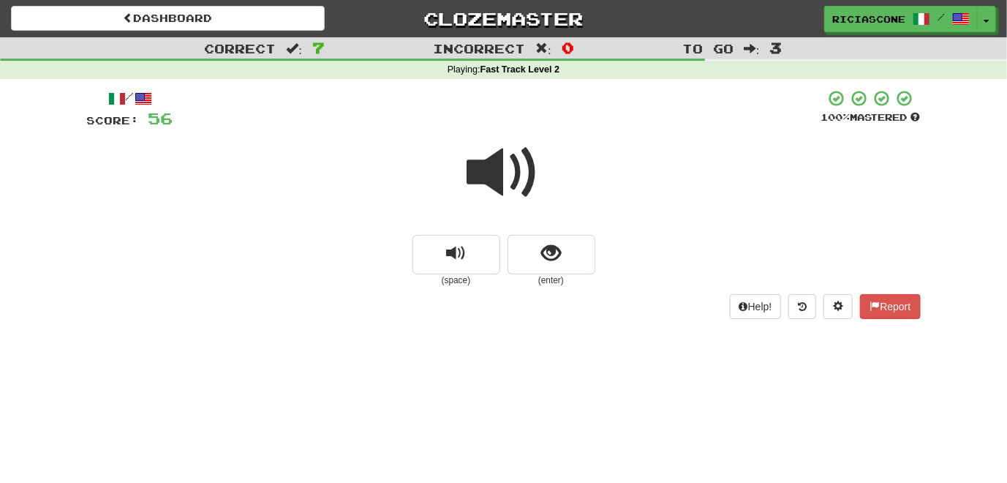
click at [507, 179] on span at bounding box center [503, 172] width 73 height 73
click at [542, 255] on span "show sentence" at bounding box center [551, 254] width 20 height 20
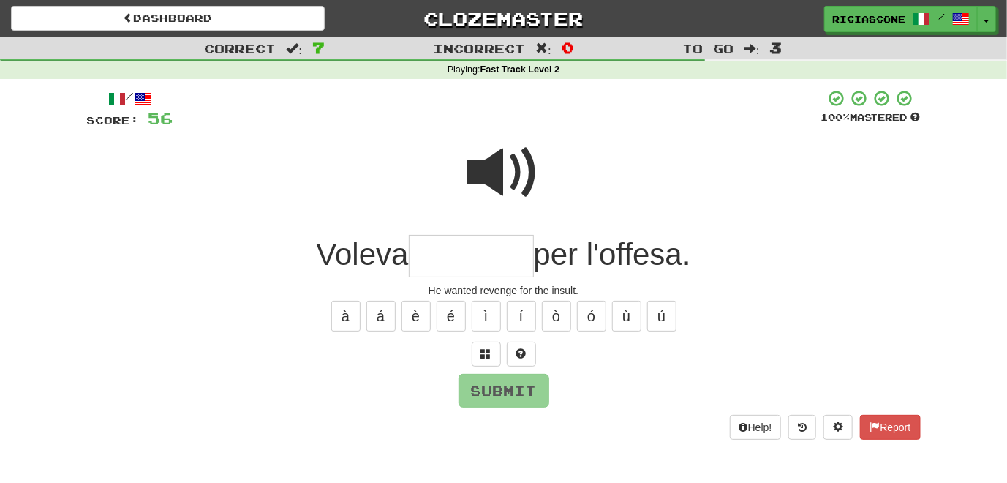
click at [500, 171] on span at bounding box center [503, 172] width 73 height 73
click at [483, 353] on span at bounding box center [486, 353] width 10 height 10
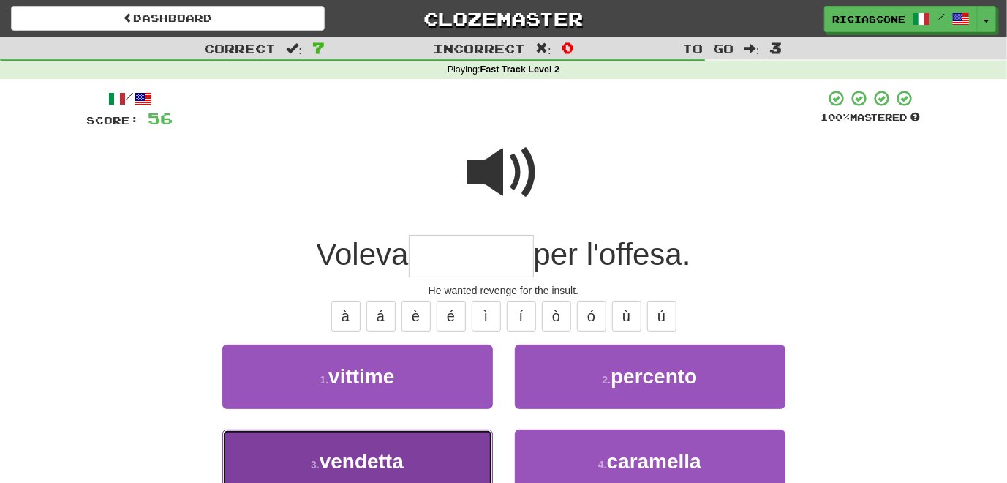
click at [420, 450] on button "3 . vendetta" at bounding box center [357, 461] width 271 height 64
type input "********"
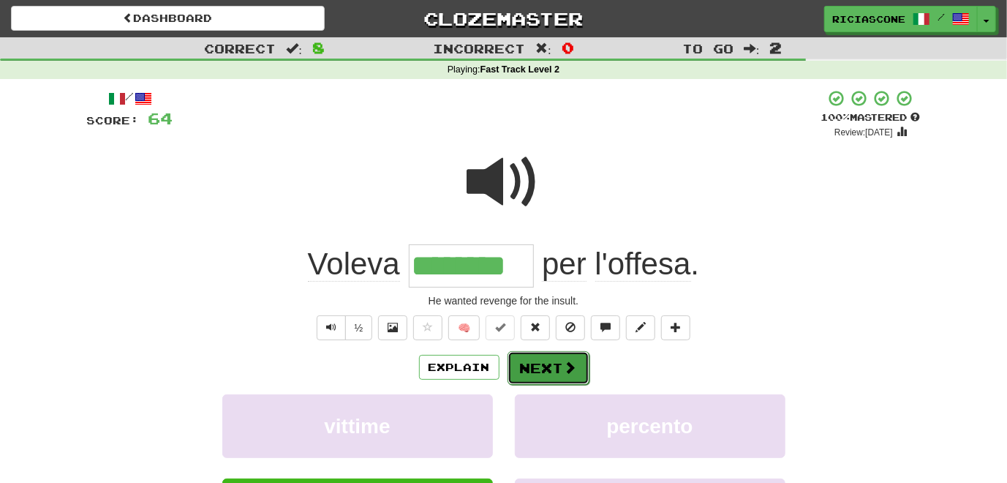
click at [545, 373] on button "Next" at bounding box center [549, 368] width 82 height 34
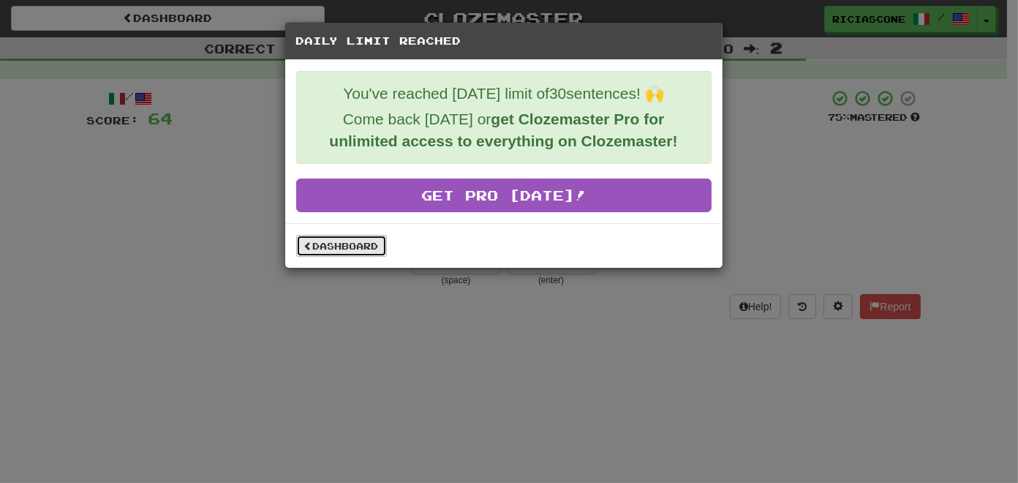
click at [324, 243] on link "Dashboard" at bounding box center [341, 246] width 91 height 22
